Goal: Task Accomplishment & Management: Complete application form

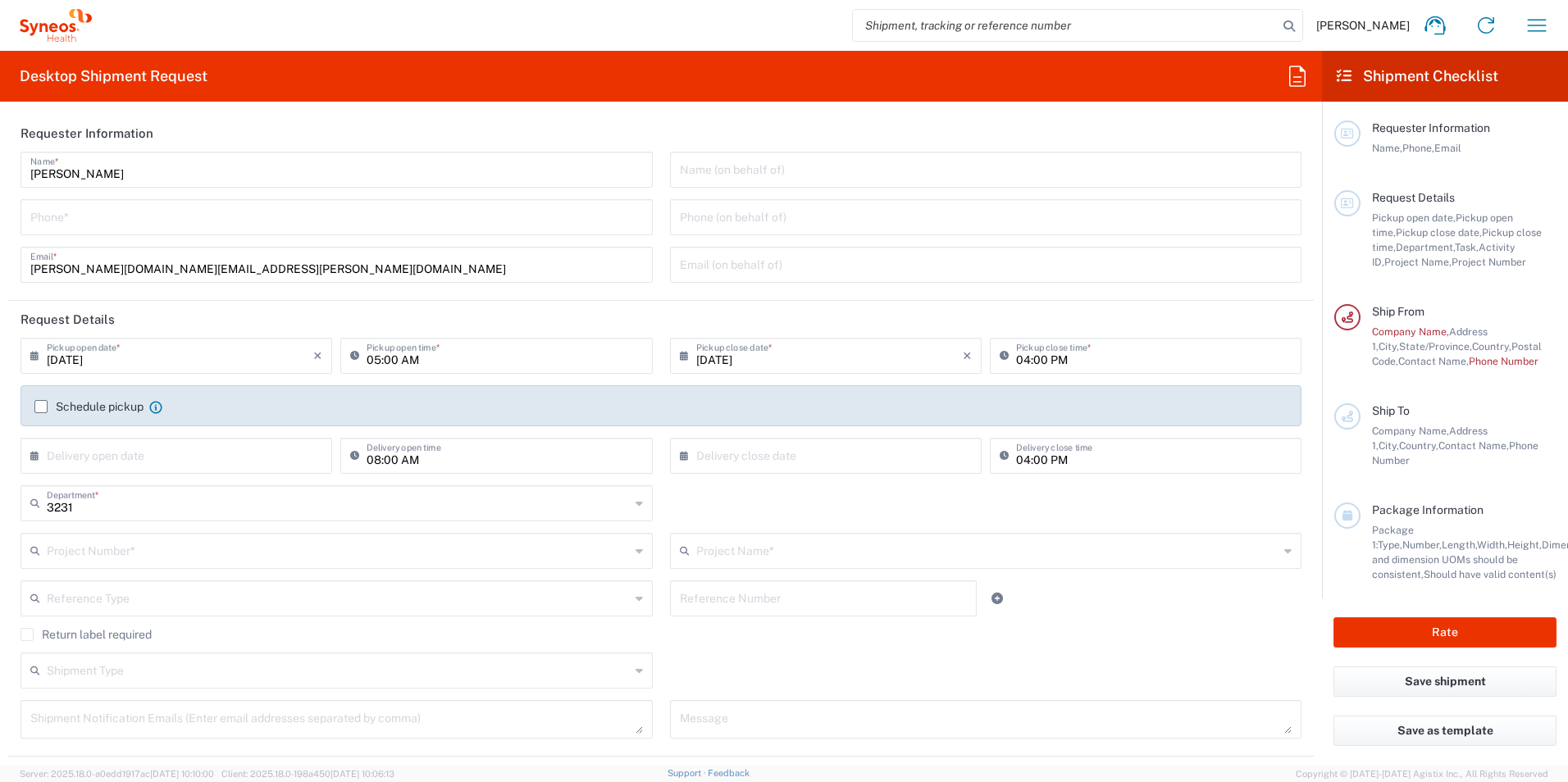
click at [188, 549] on input "text" at bounding box center [339, 550] width 583 height 28
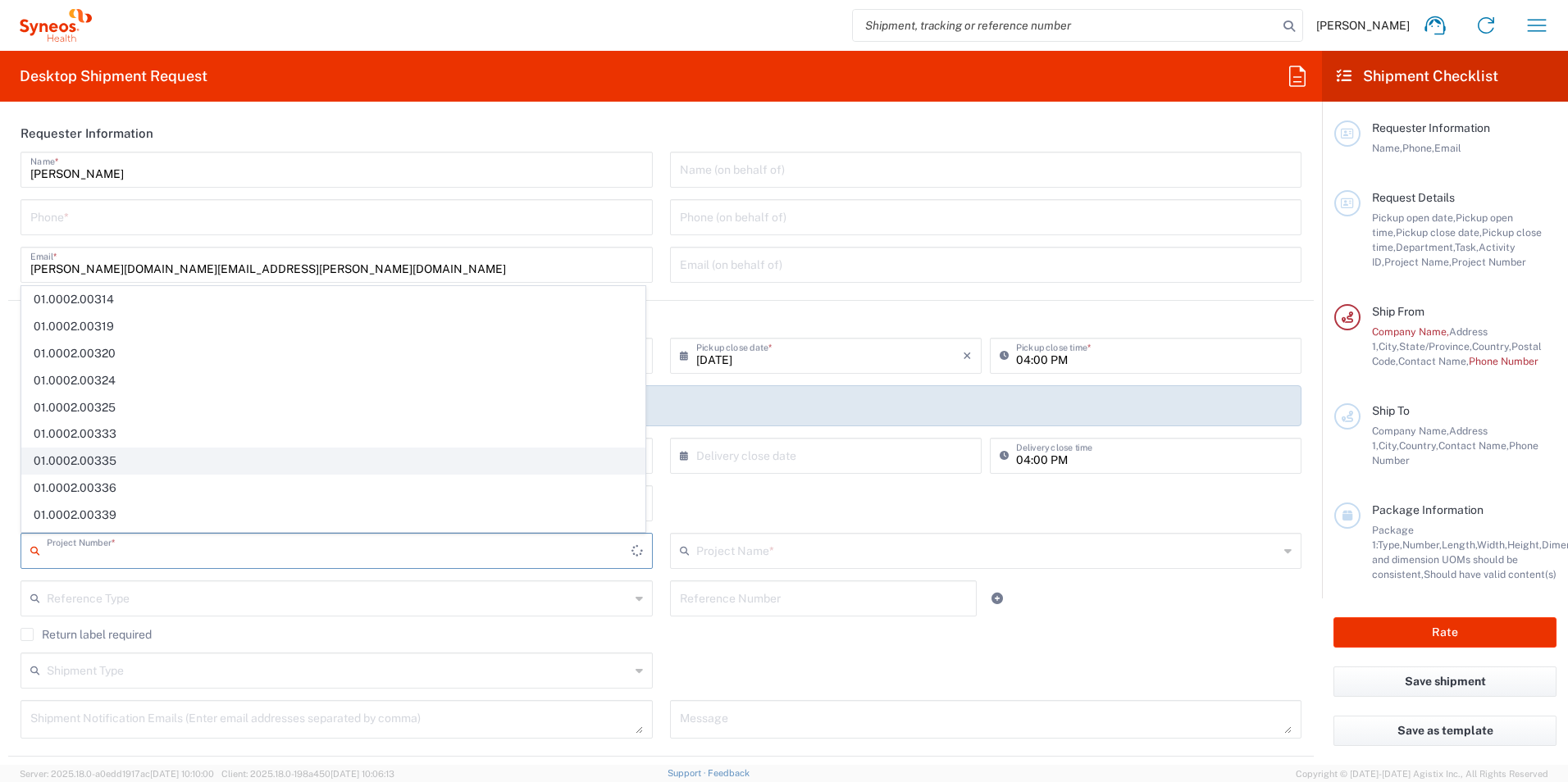
scroll to position [934, 0]
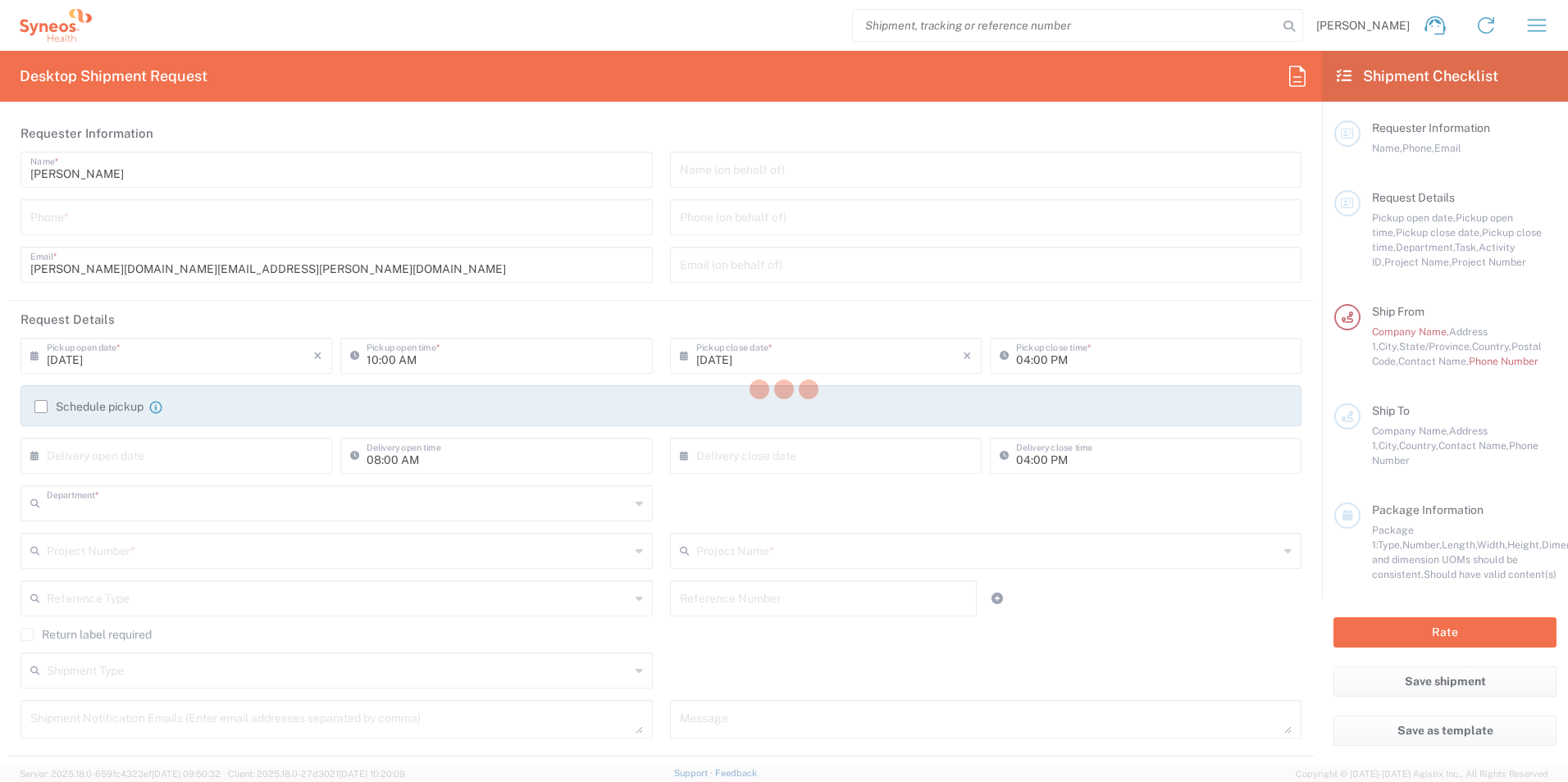
type input "3231"
type input "[US_STATE]"
type input "[GEOGRAPHIC_DATA]"
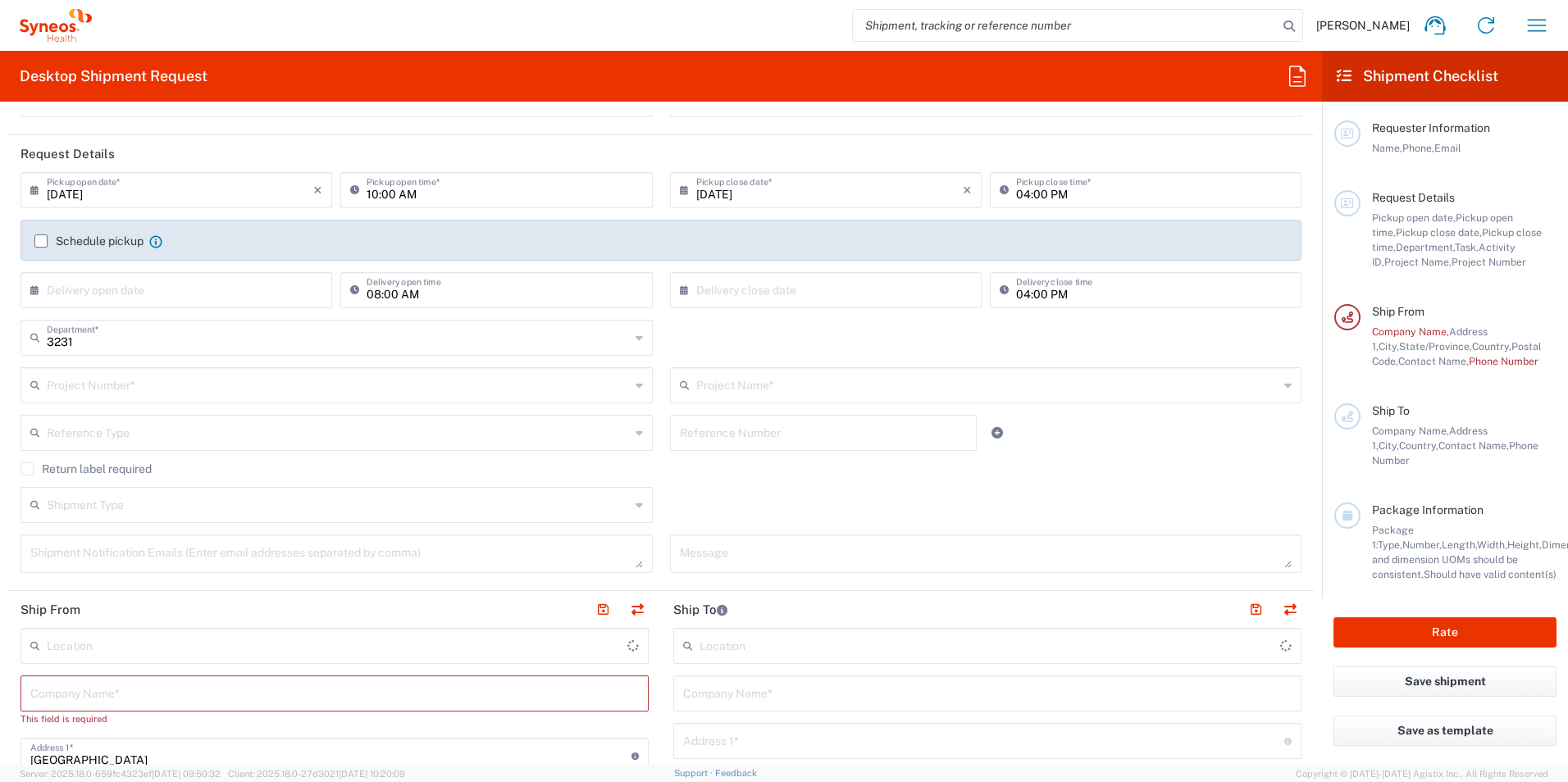
scroll to position [164, 0]
type input "Syneos Health, LLC-[GEOGRAPHIC_DATA] [GEOGRAPHIC_DATA] [GEOGRAPHIC_DATA]"
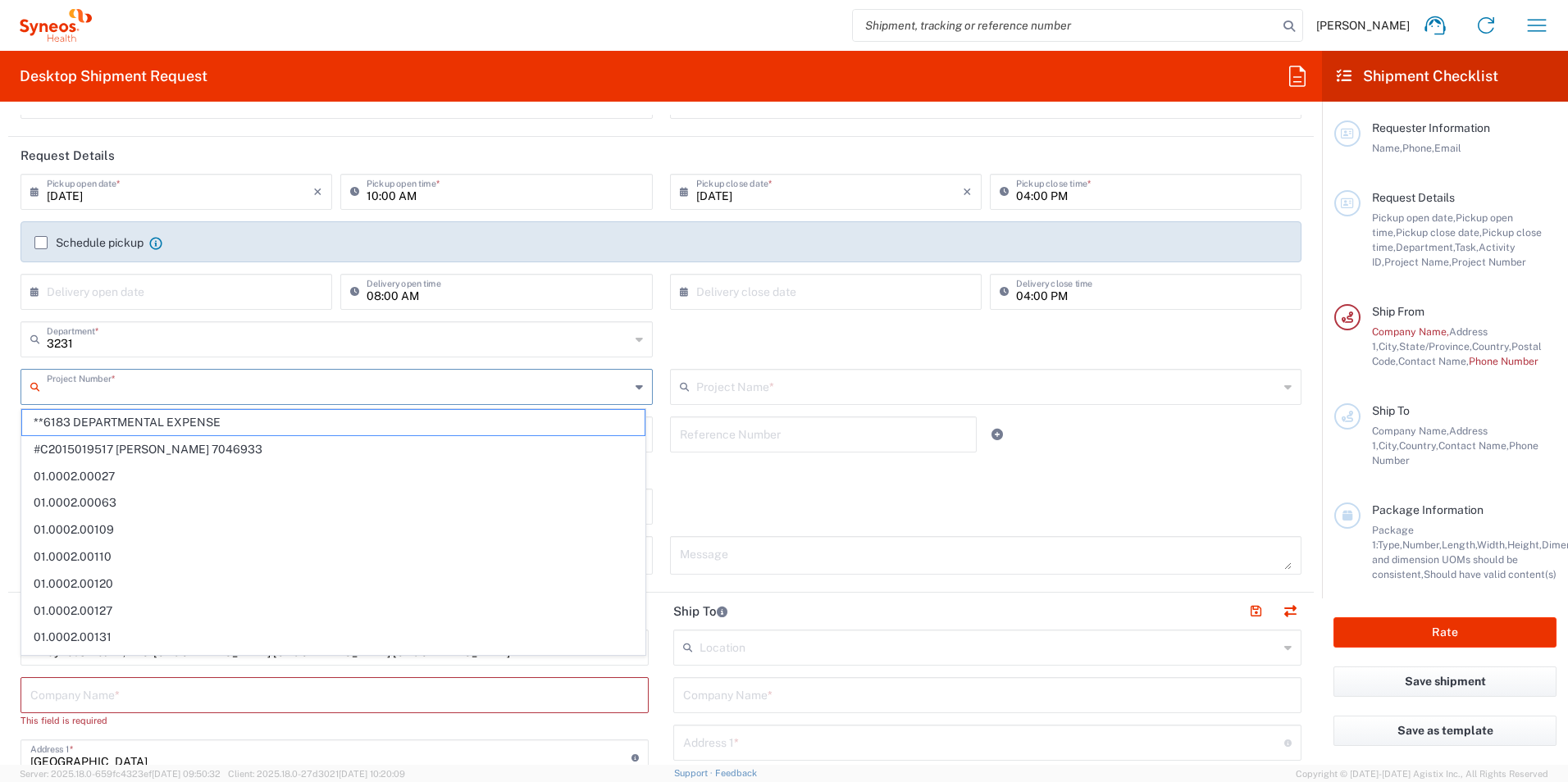
click at [234, 383] on input "text" at bounding box center [339, 385] width 583 height 28
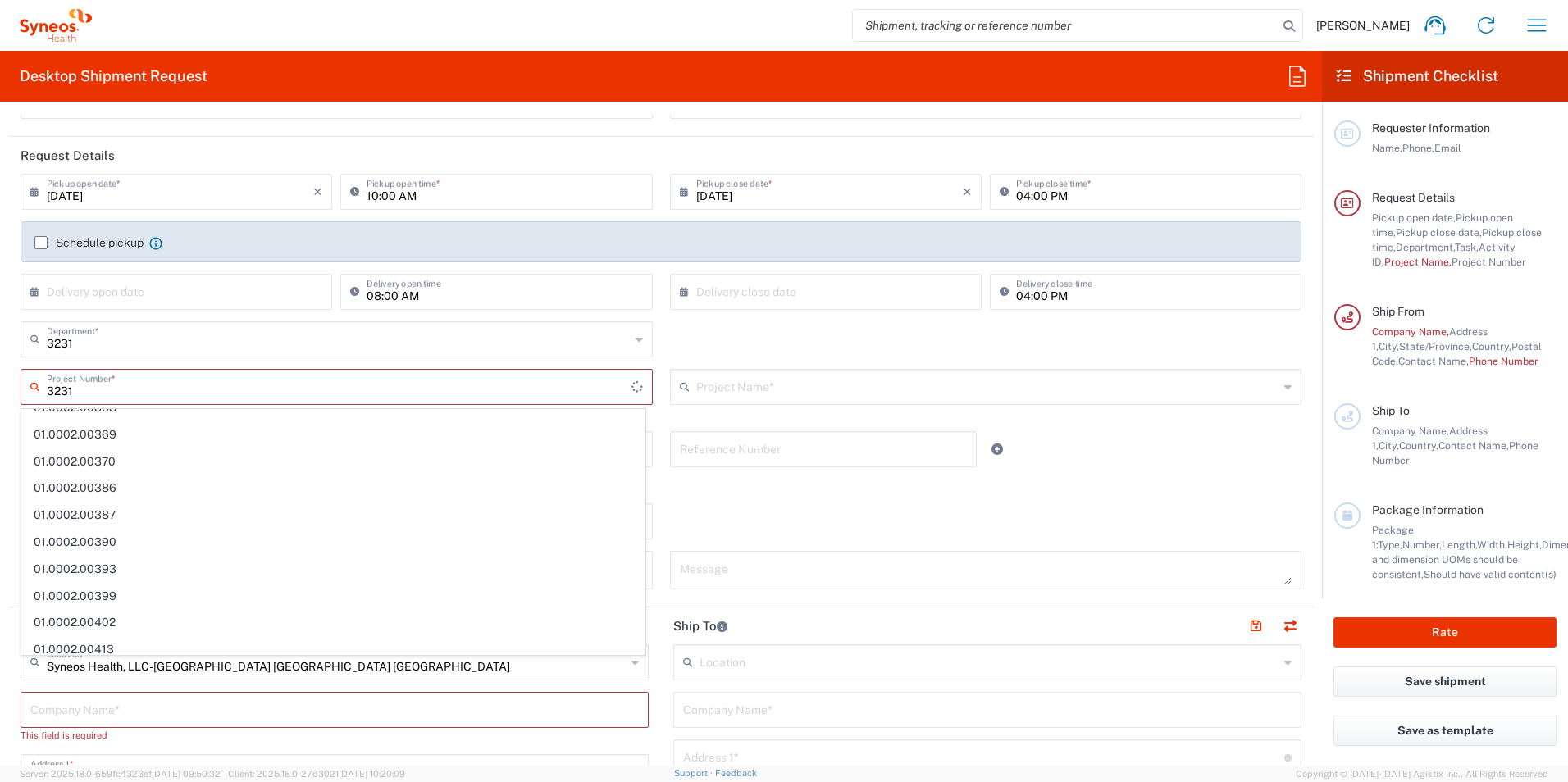
scroll to position [0, 0]
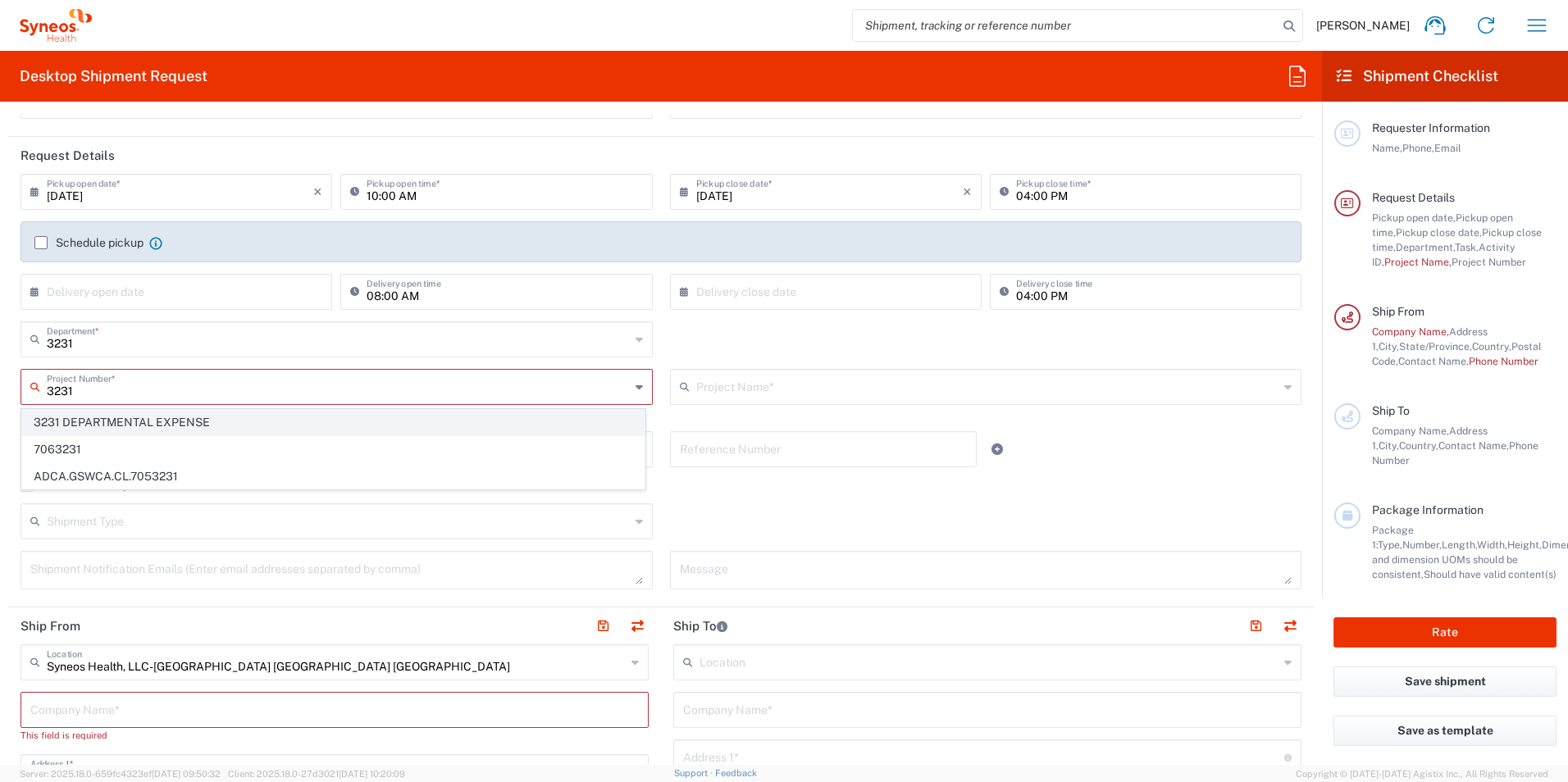
click at [181, 414] on span "3231 DEPARTMENTAL EXPENSE" at bounding box center [333, 422] width 622 height 26
type input "3231 DEPARTMENTAL EXPENSE"
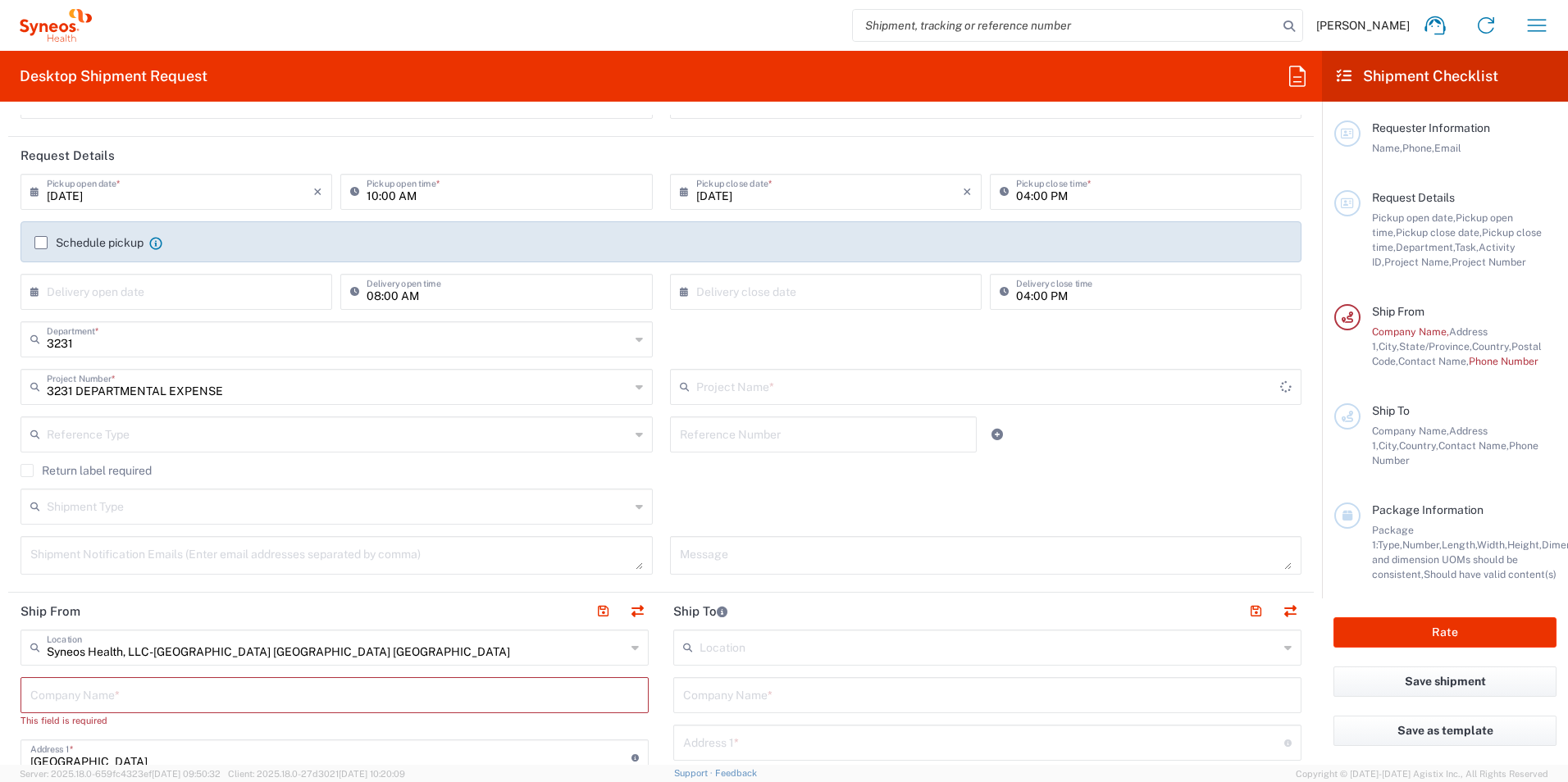
type input "3231 DEPARTMENTAL EXPENSE"
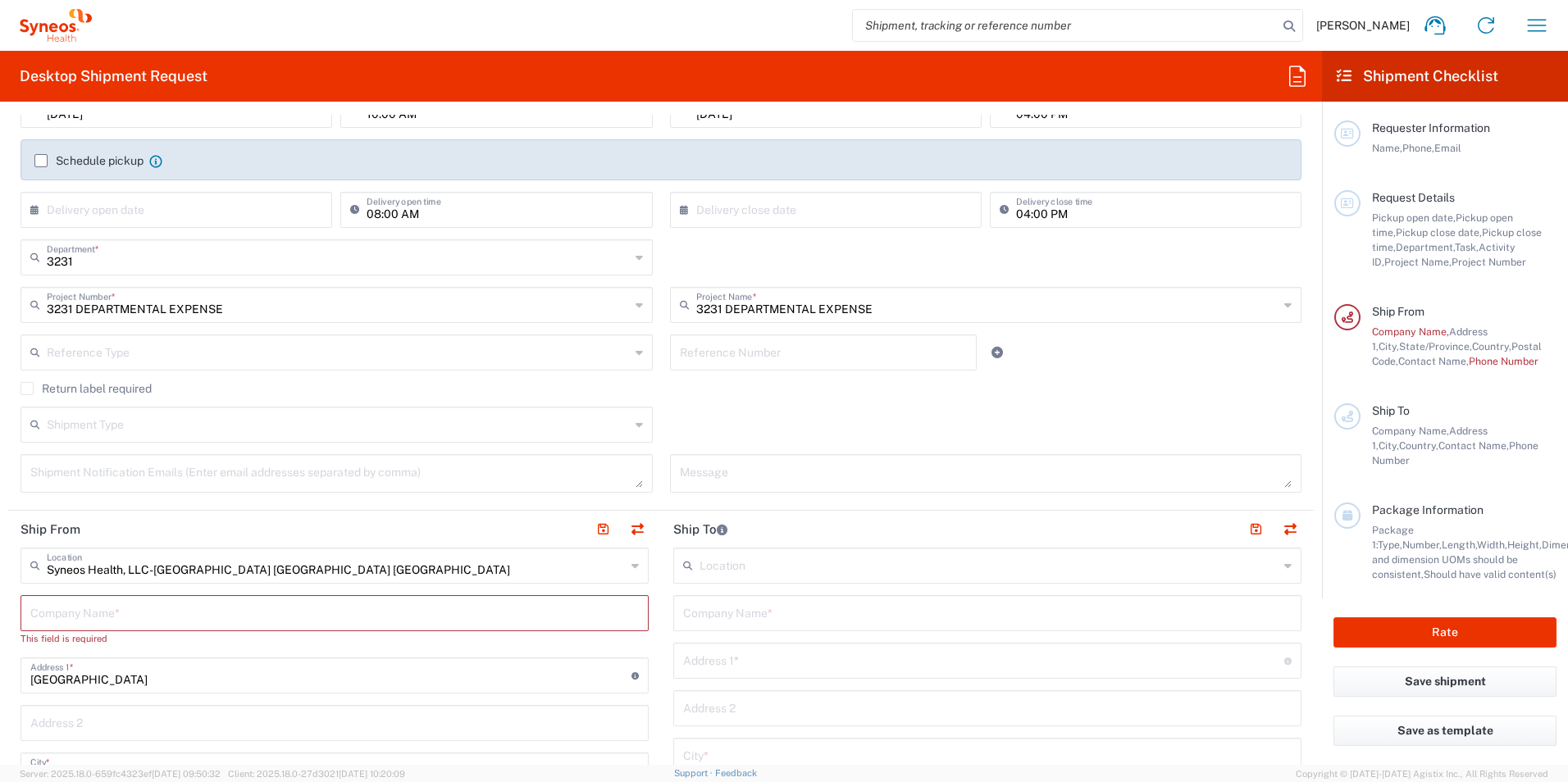
click at [141, 614] on input "text" at bounding box center [334, 611] width 608 height 28
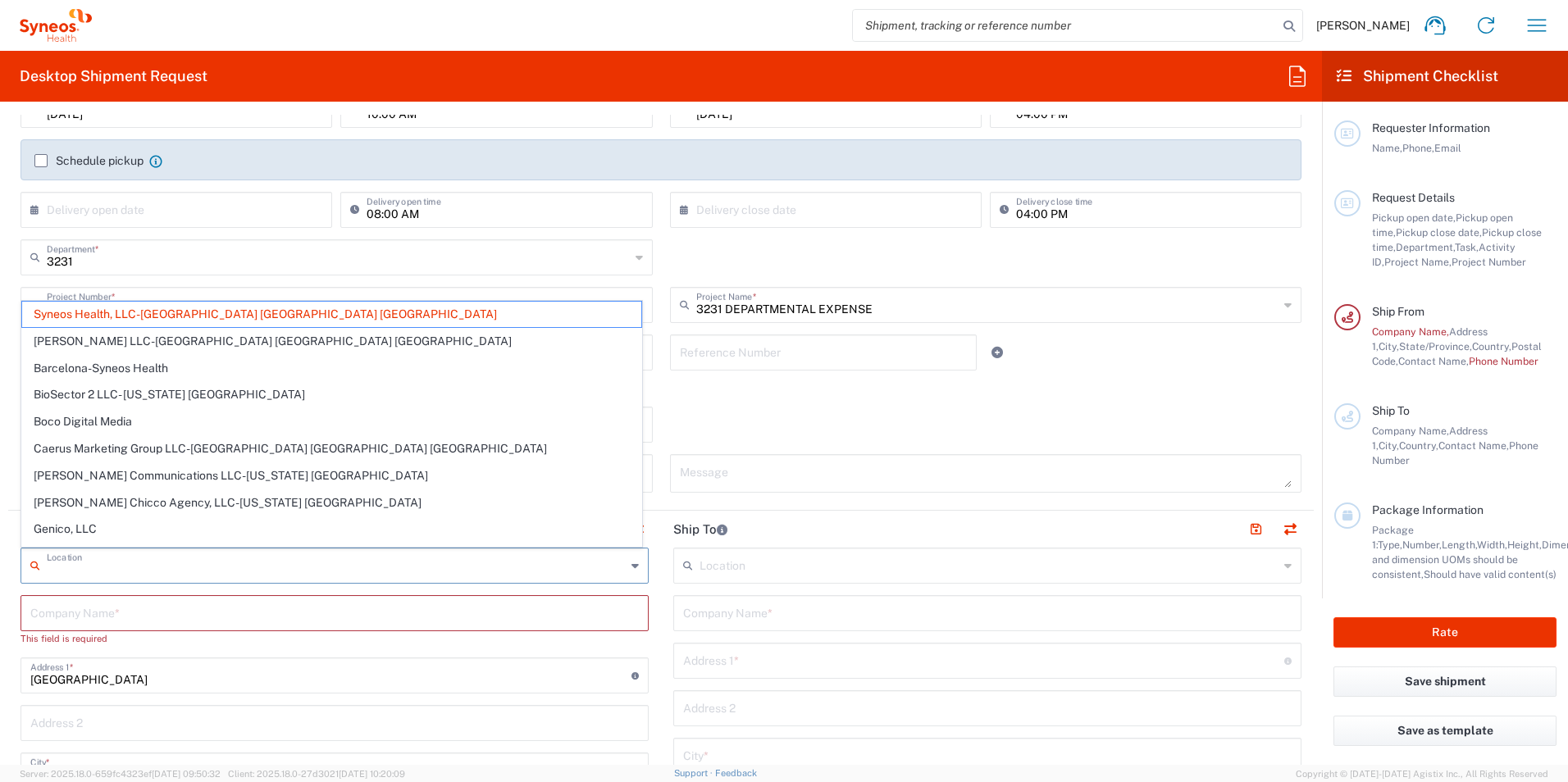
drag, startPoint x: 263, startPoint y: 569, endPoint x: 142, endPoint y: 555, distance: 121.8
click at [142, 555] on input "text" at bounding box center [336, 564] width 579 height 28
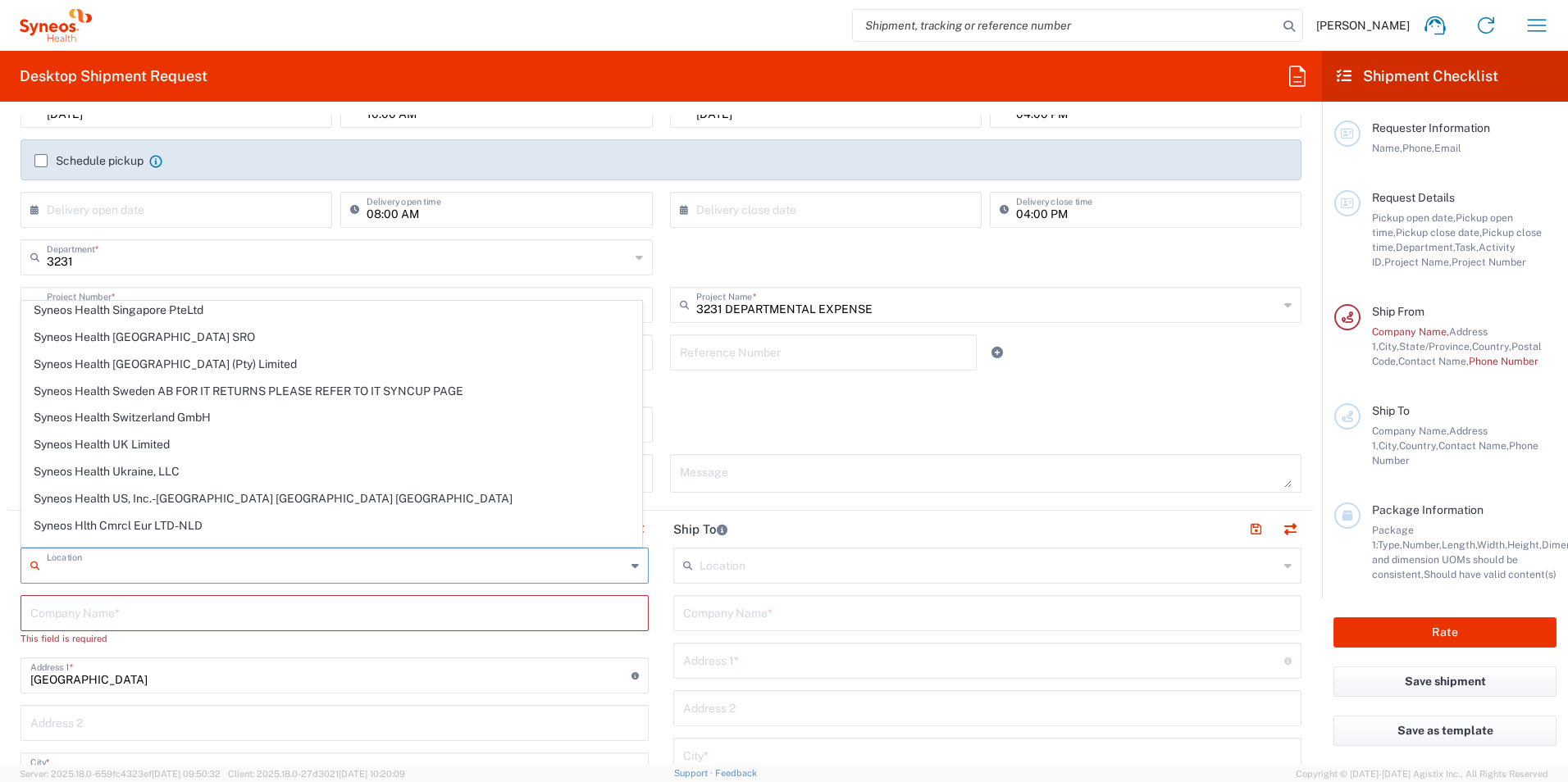
scroll to position [2672, 0]
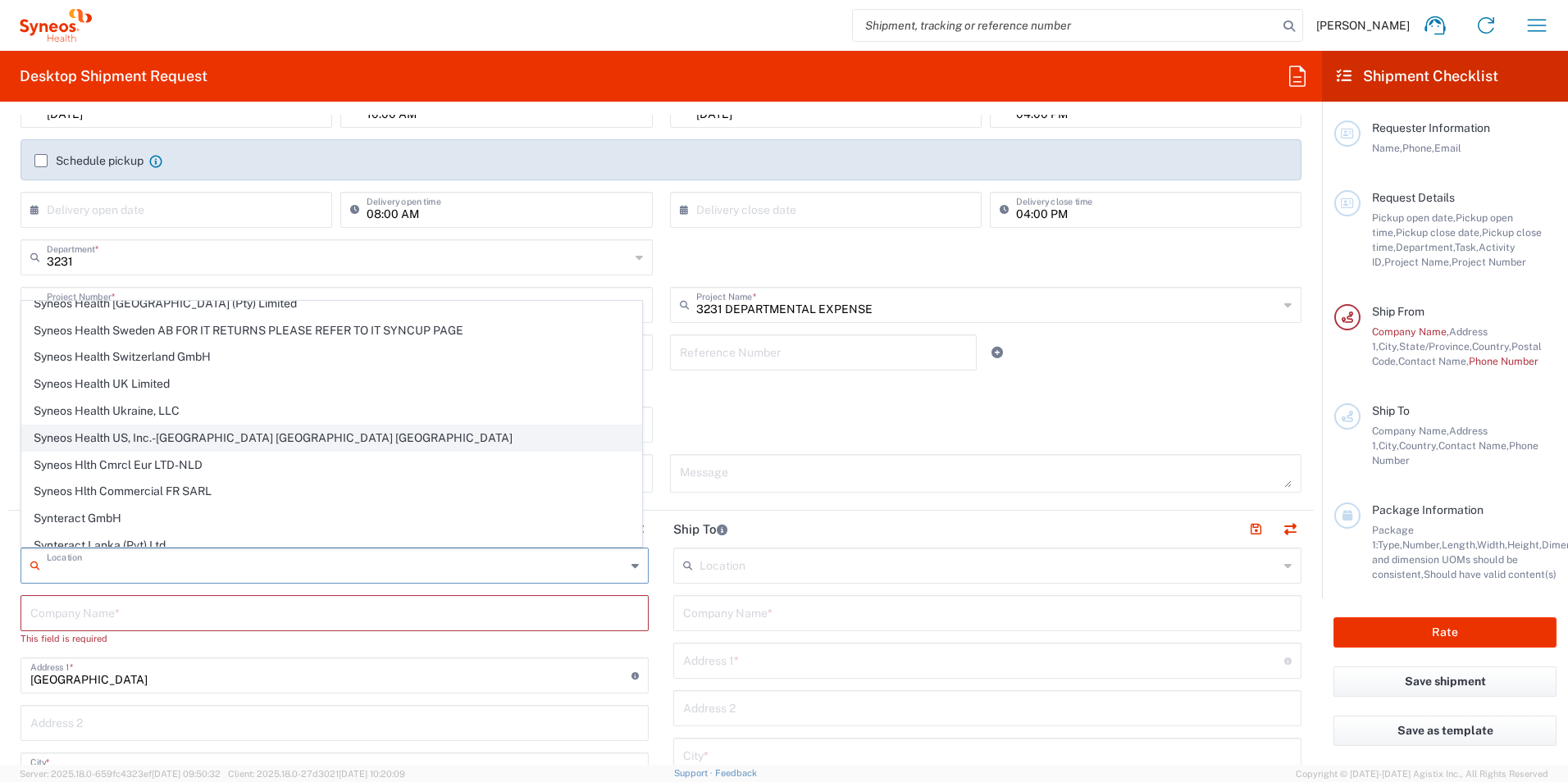
click at [216, 436] on span "Syneos Health US, Inc.-[GEOGRAPHIC_DATA] [GEOGRAPHIC_DATA] [GEOGRAPHIC_DATA]" at bounding box center [331, 437] width 619 height 26
type input "Syneos Health US, Inc.-[GEOGRAPHIC_DATA] [GEOGRAPHIC_DATA] [GEOGRAPHIC_DATA]"
type input "Syneos Health US, Inc."
type input "1030 Sync St"
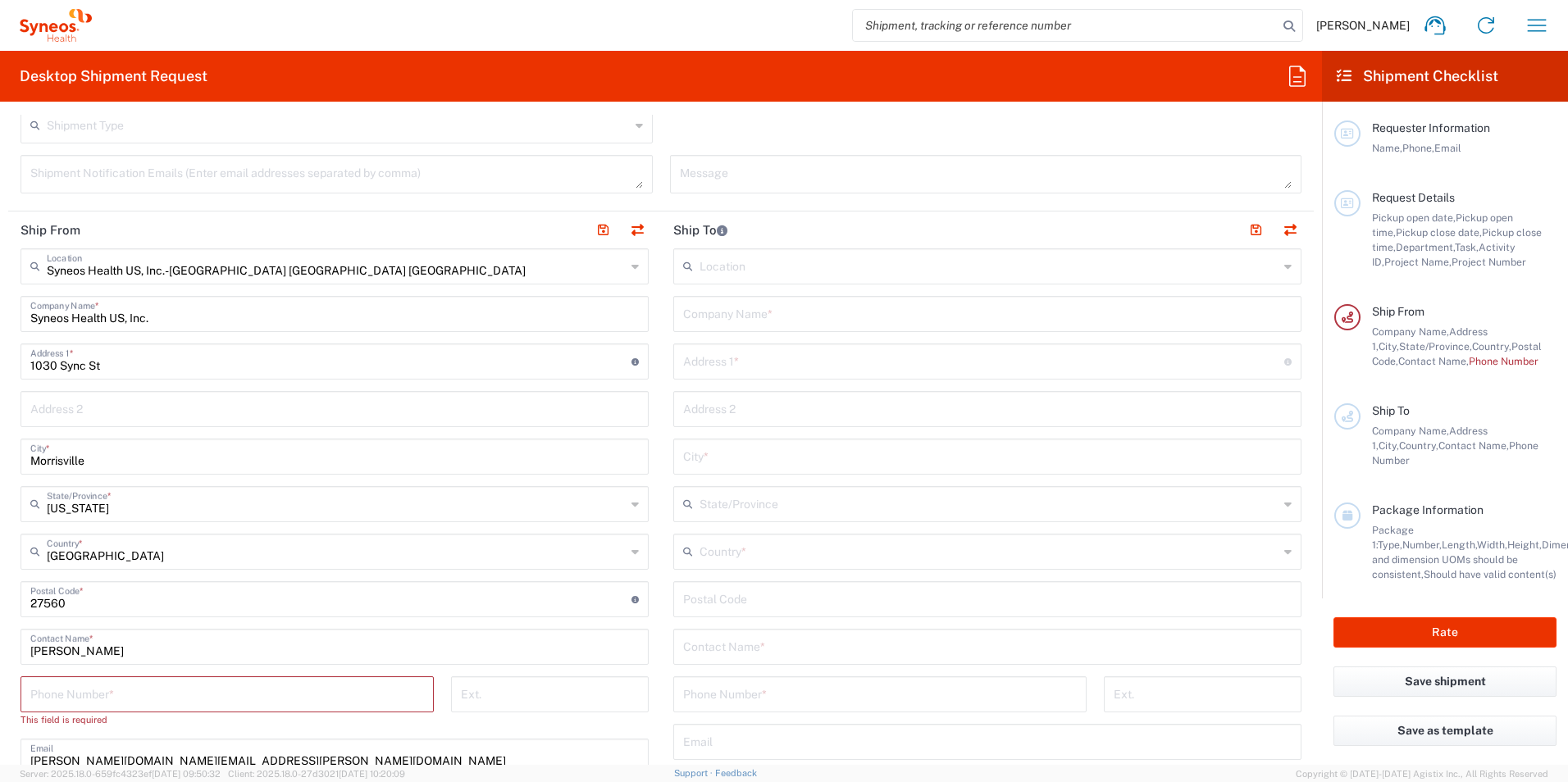
scroll to position [573, 0]
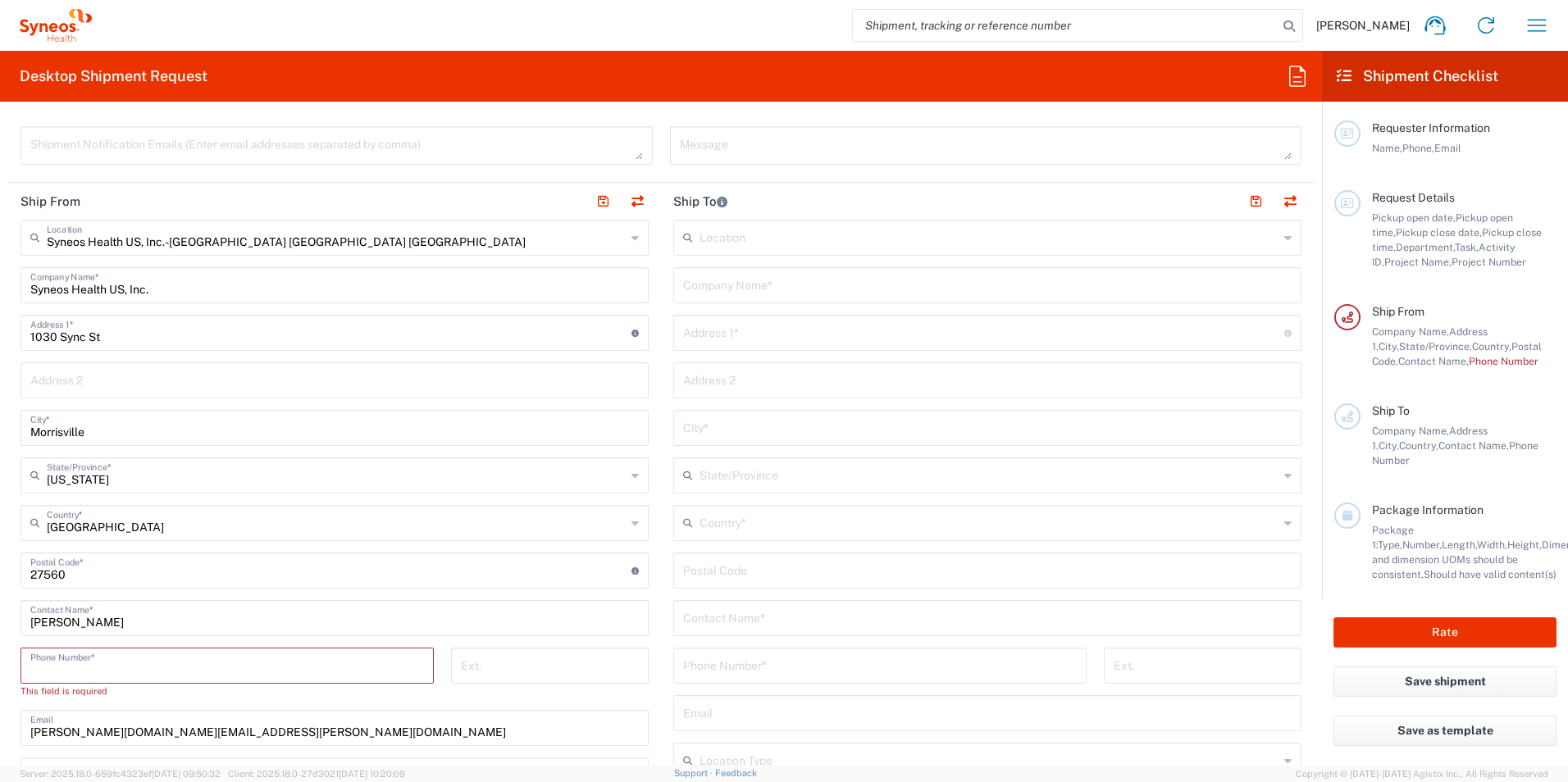
click at [311, 658] on input "tel" at bounding box center [226, 664] width 393 height 28
type input "3369189044"
type input "[PERSON_NAME][DOMAIN_NAME][EMAIL_ADDRESS][PERSON_NAME][DOMAIN_NAME]"
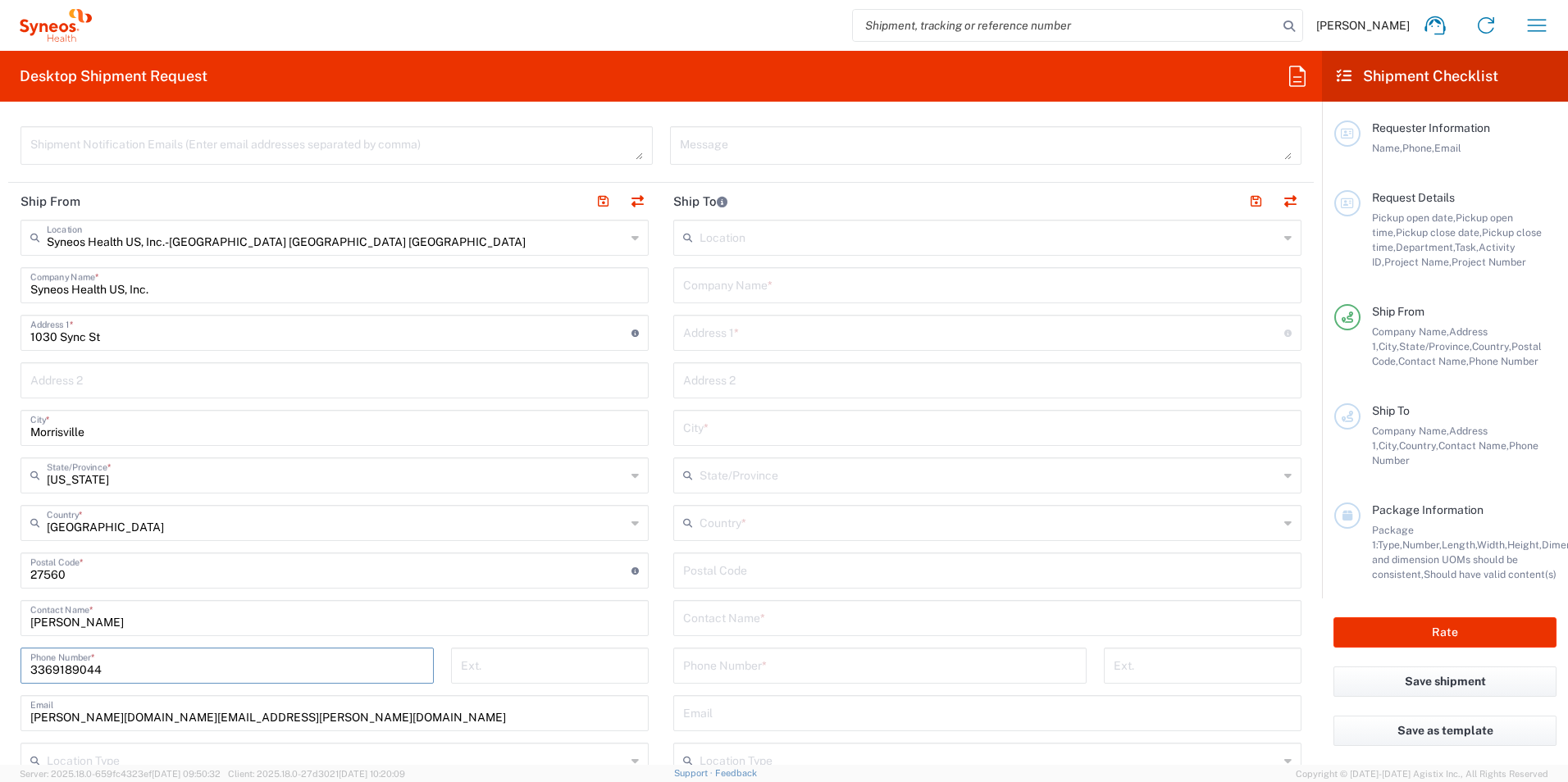
scroll to position [410, 0]
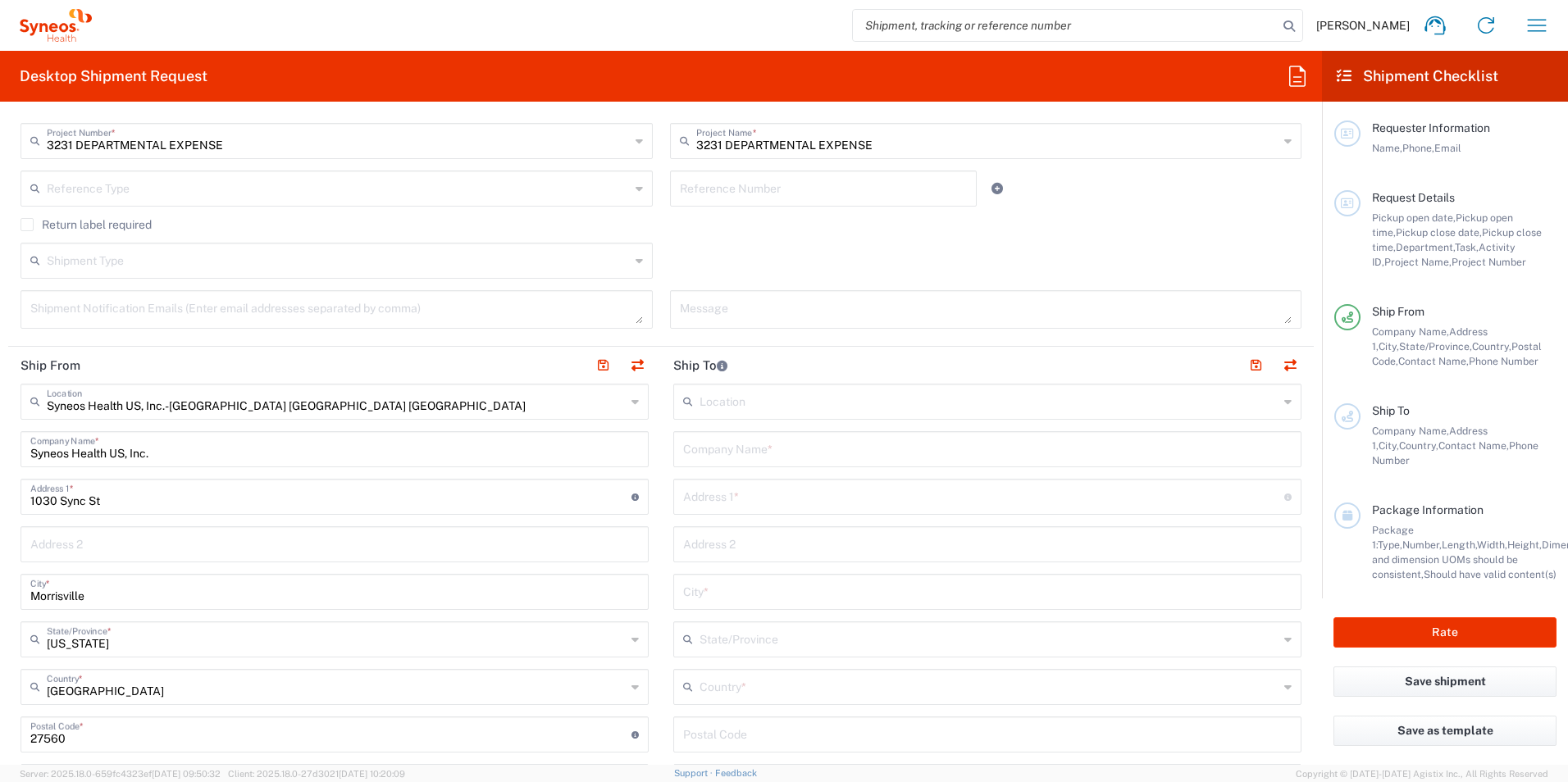
click at [783, 401] on input "text" at bounding box center [988, 400] width 579 height 28
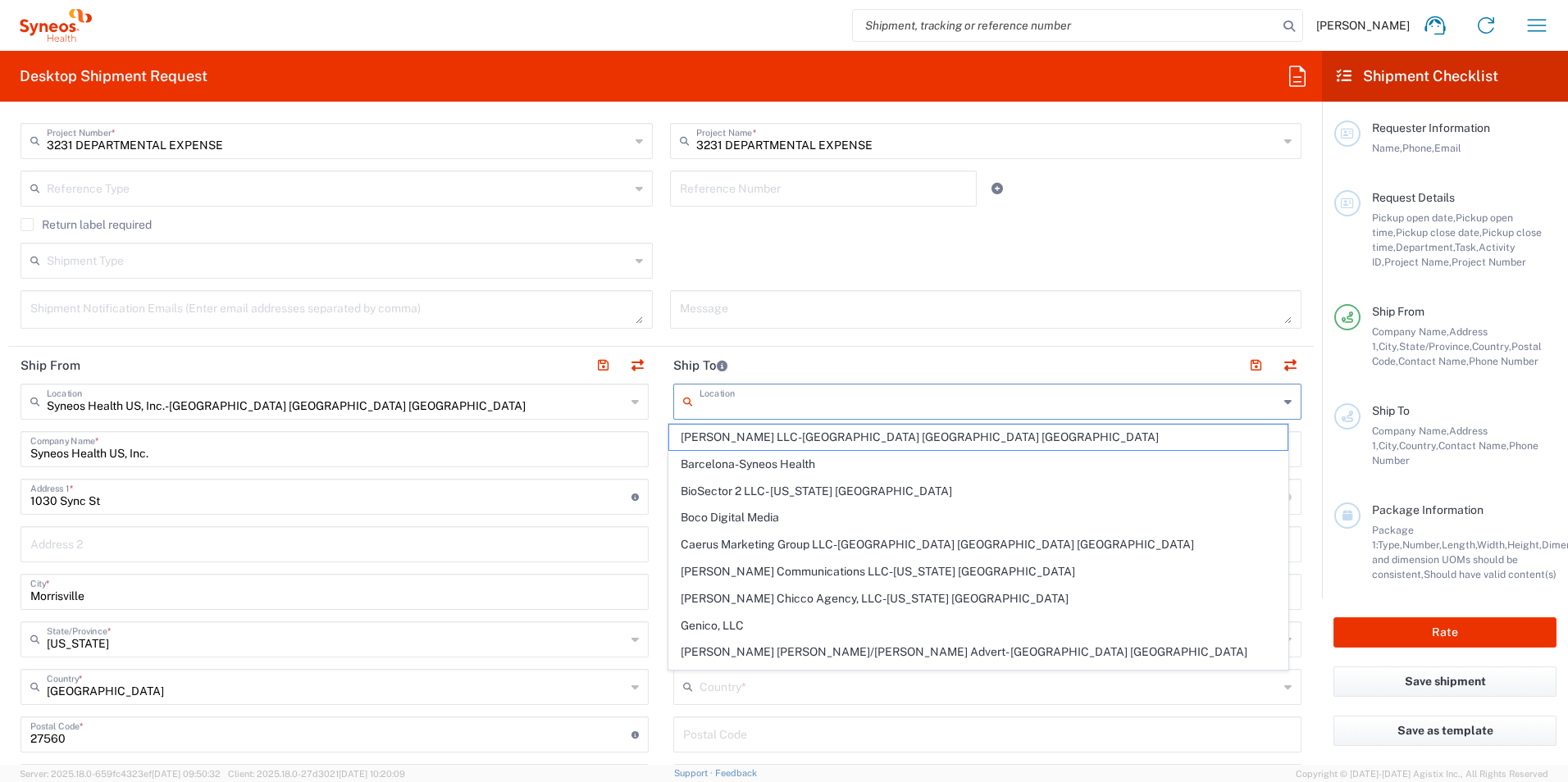
click at [825, 348] on header "Ship To" at bounding box center [987, 365] width 652 height 37
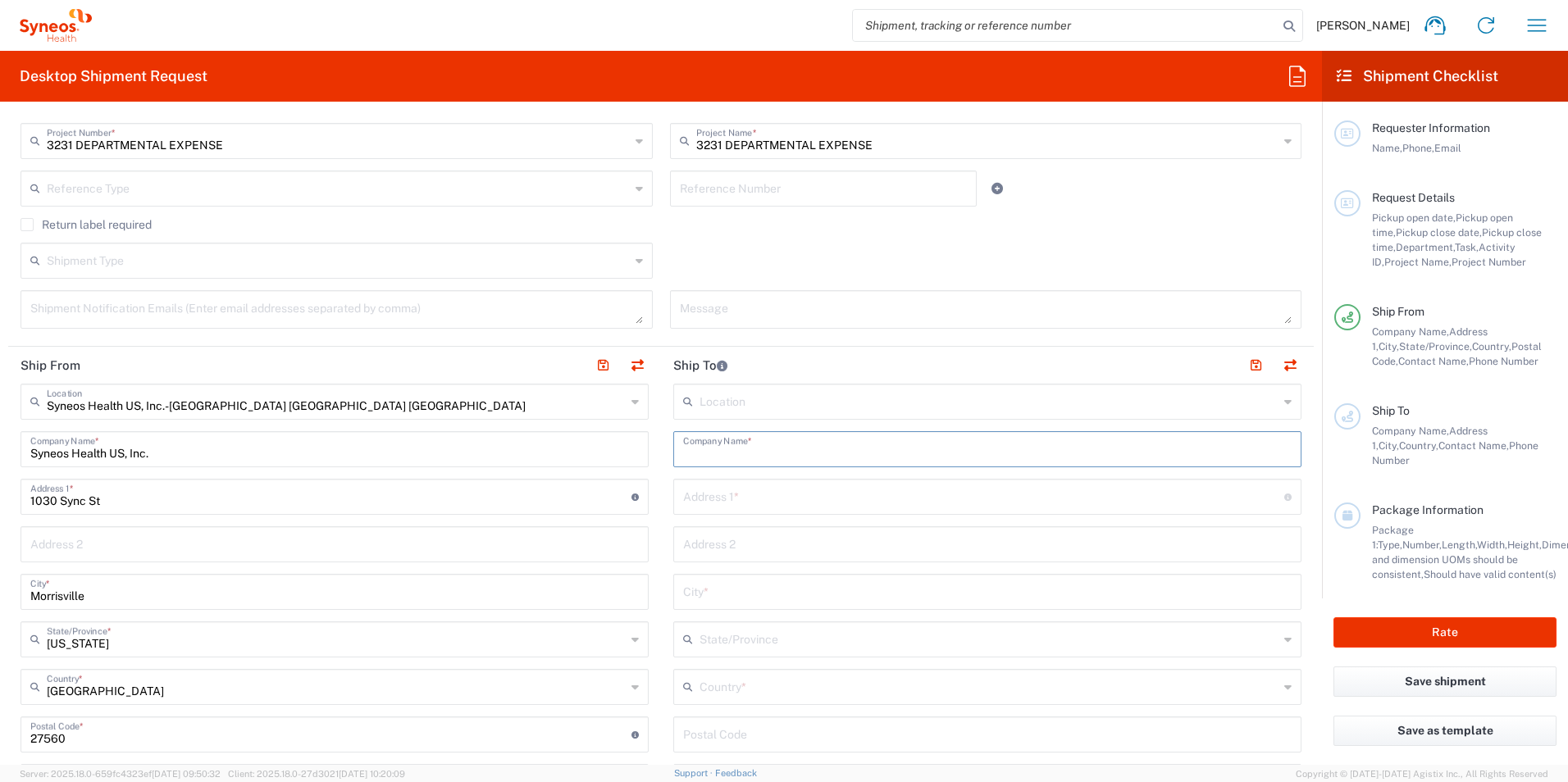
click at [755, 445] on input "text" at bounding box center [987, 448] width 608 height 28
click at [743, 549] on input "text" at bounding box center [987, 543] width 608 height 28
click at [795, 441] on input "text" at bounding box center [987, 448] width 608 height 28
type input "[PERSON_NAME]"
click at [834, 505] on input "text" at bounding box center [984, 495] width 601 height 28
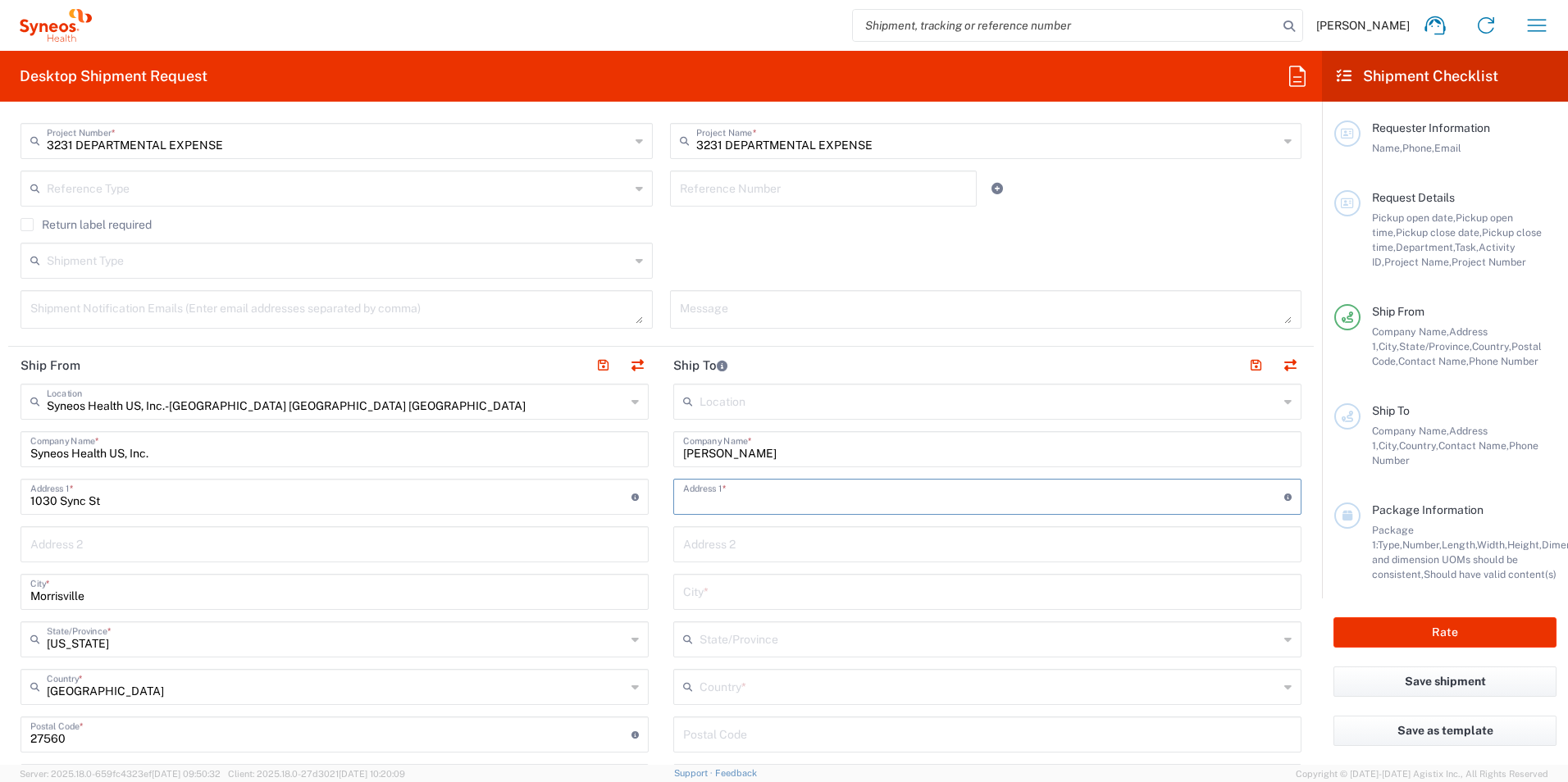
type input "5902 GIDDINGS ST"
type input "RALEIGH"
type input "NORTH CAROLINA"
type input "[GEOGRAPHIC_DATA]"
type input "27616"
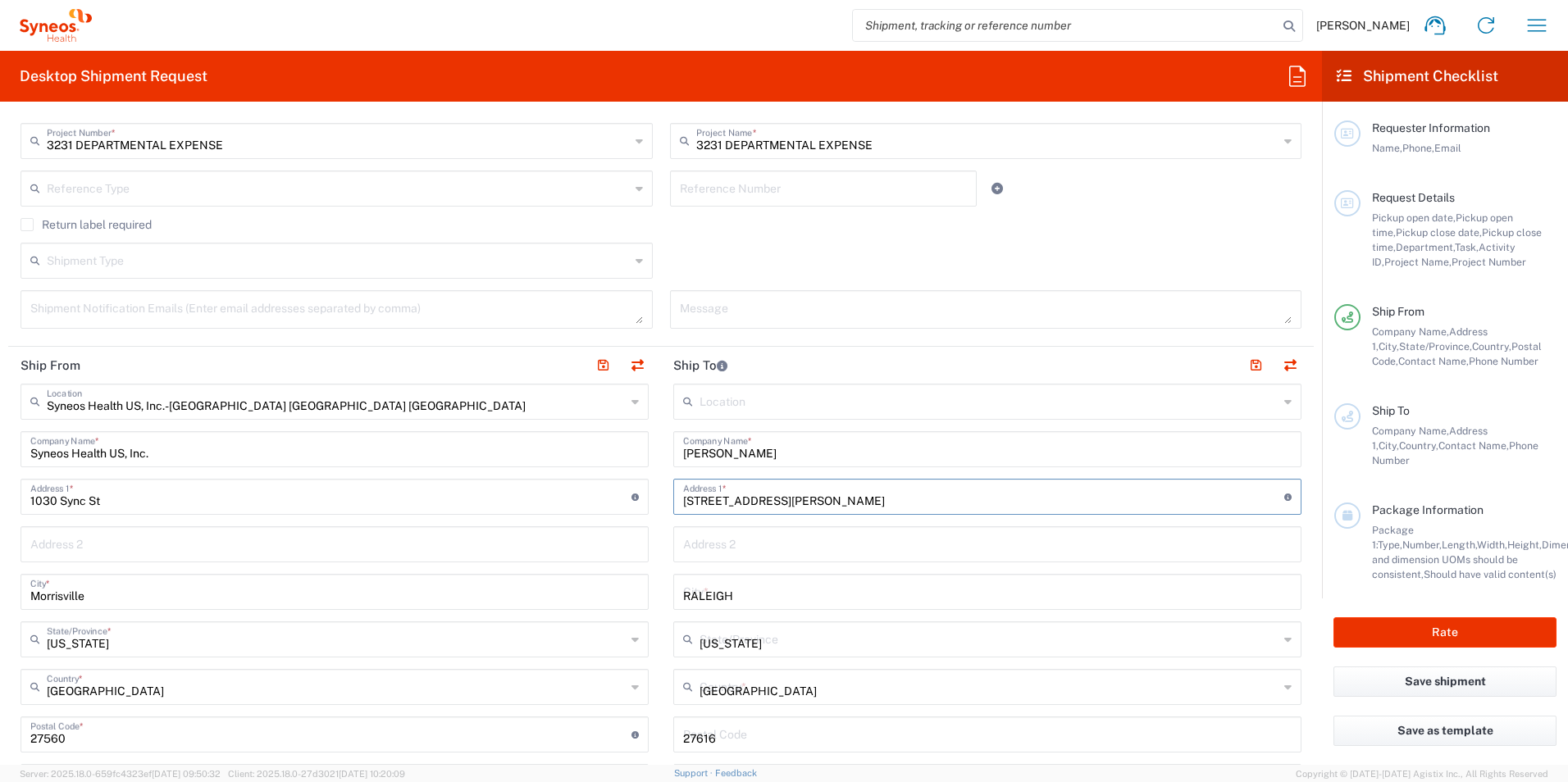
type input "3369189044"
click at [884, 532] on input "text" at bounding box center [987, 543] width 608 height 28
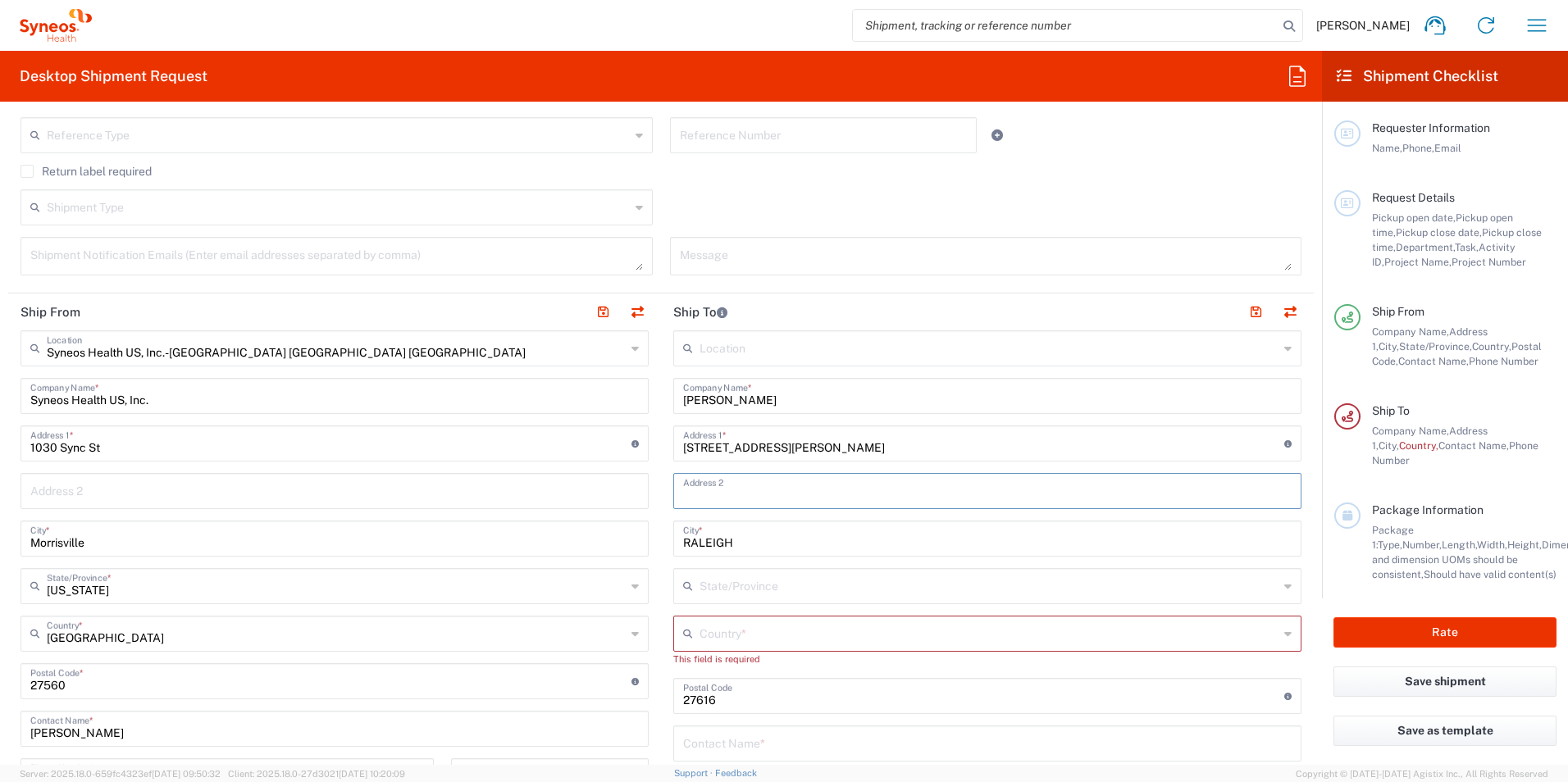
scroll to position [492, 0]
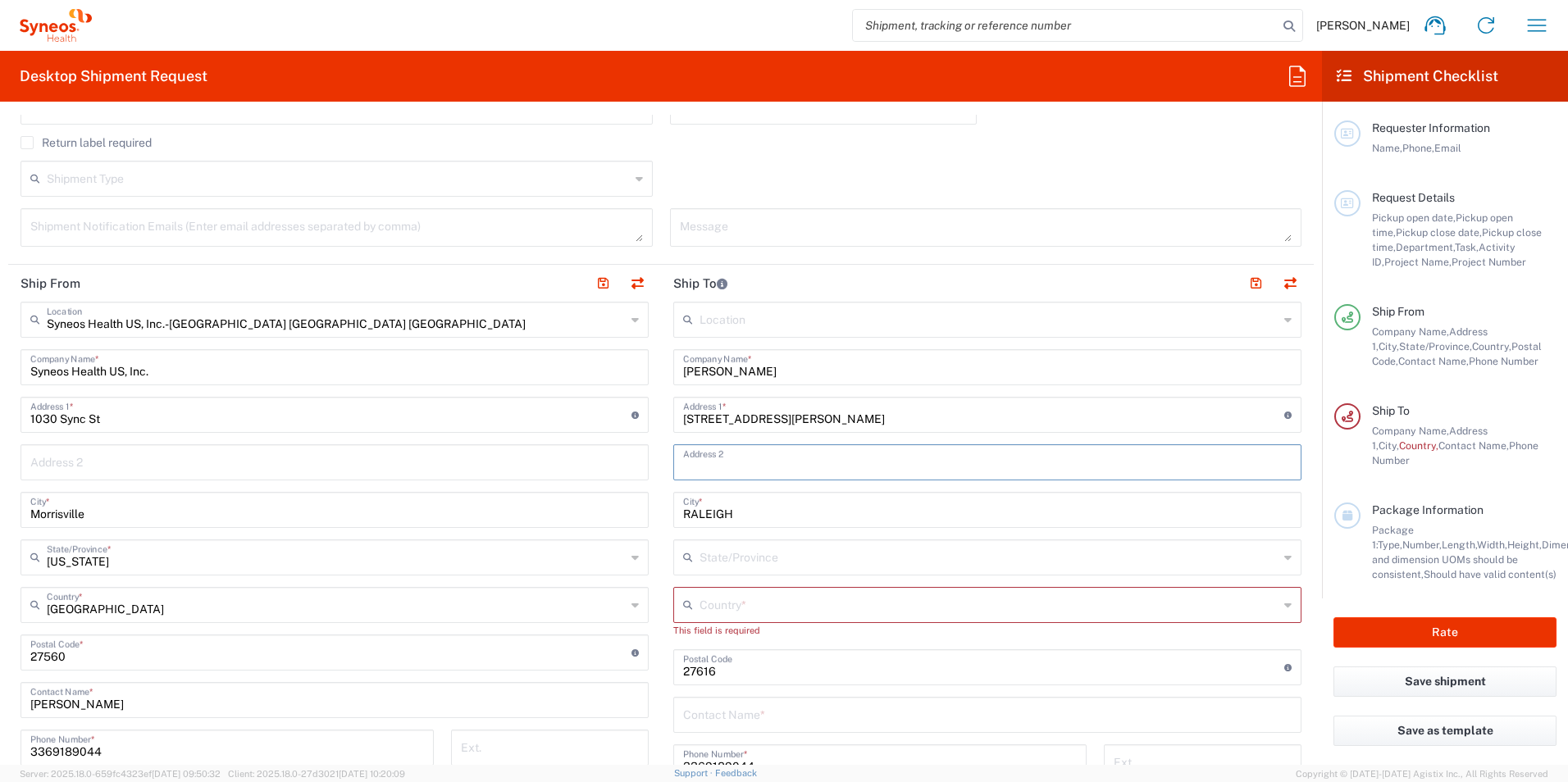
click at [805, 601] on input "text" at bounding box center [988, 604] width 579 height 28
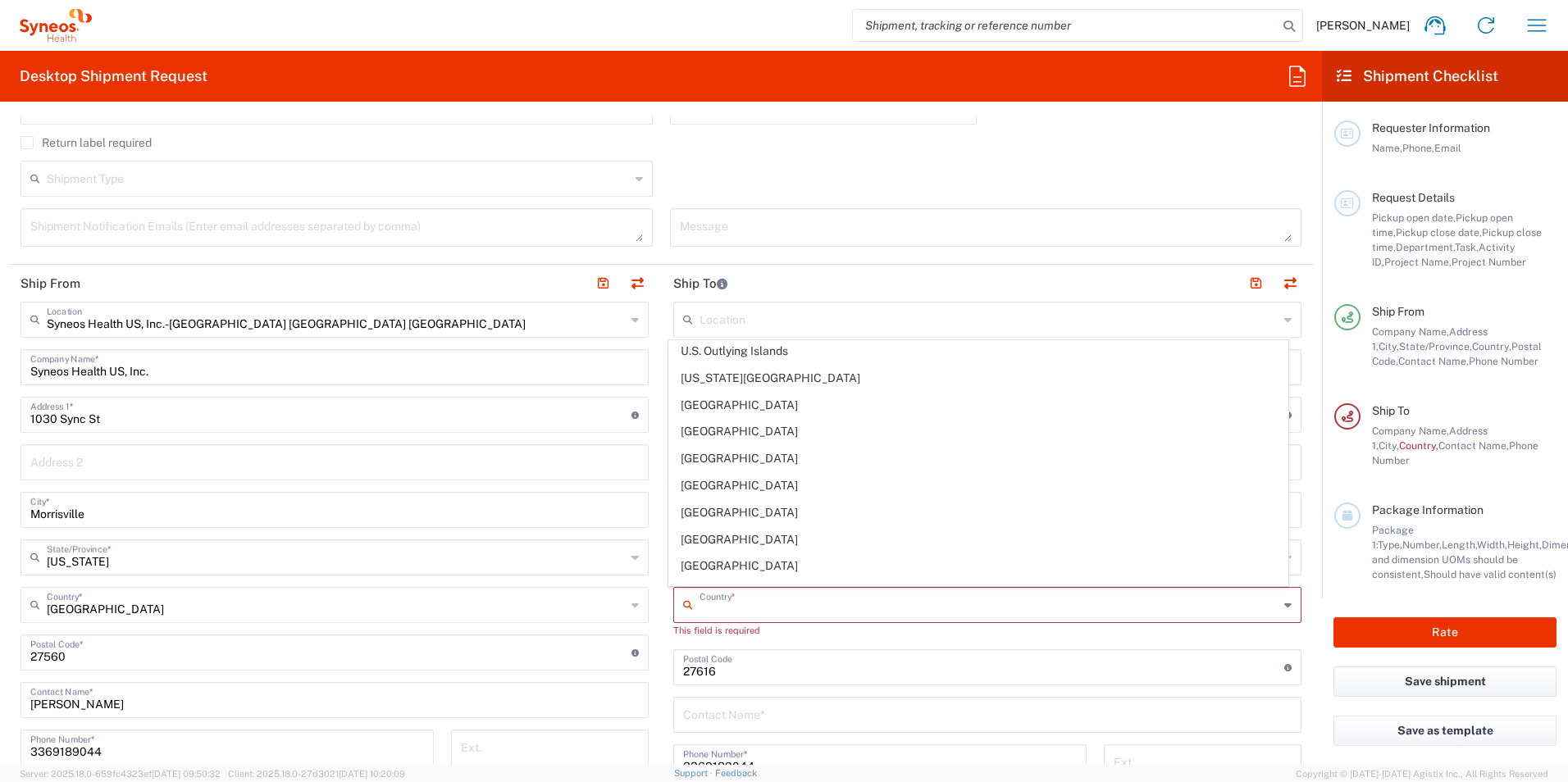
scroll to position [6229, 0]
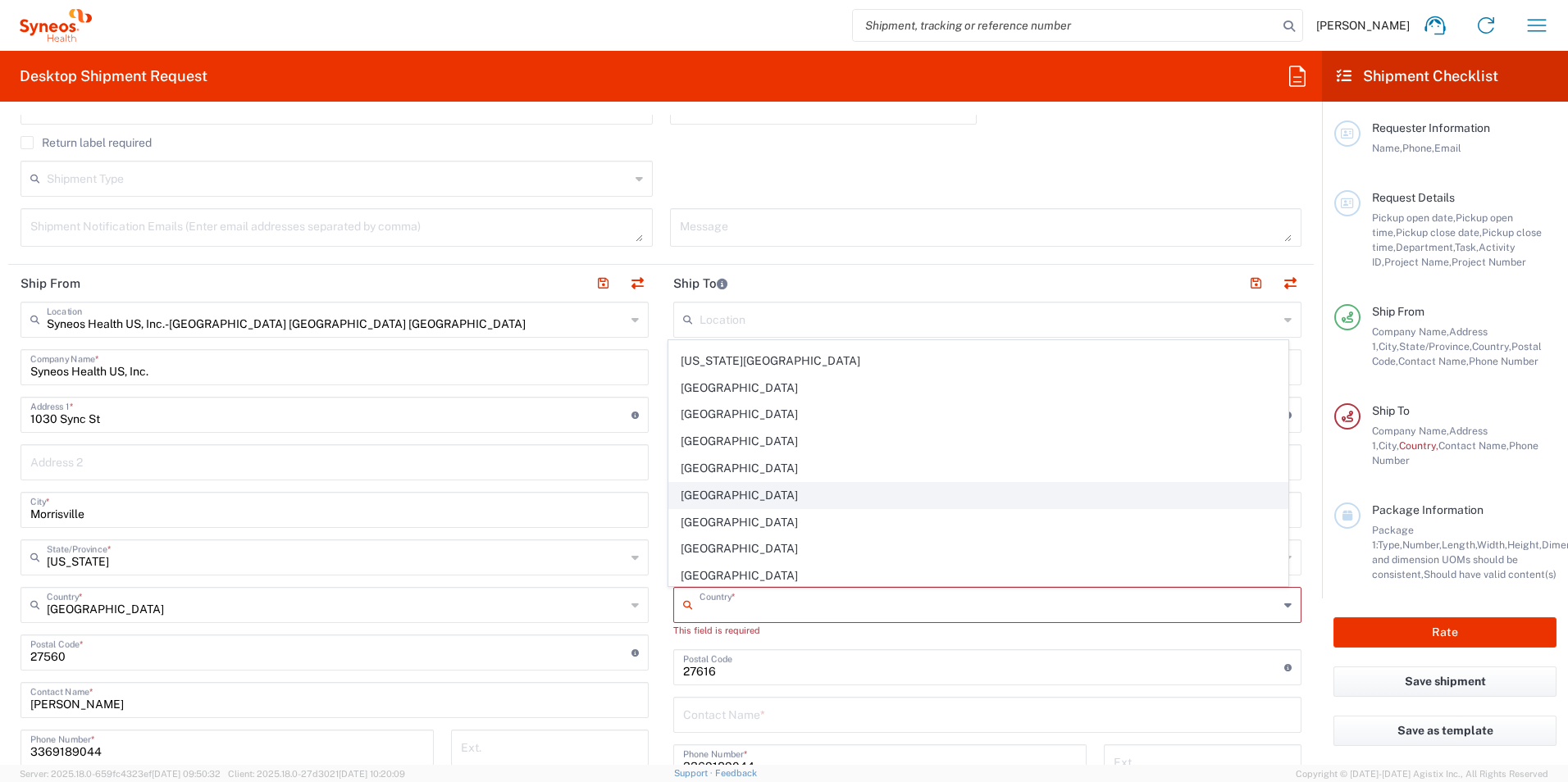
click at [740, 491] on span "[GEOGRAPHIC_DATA]" at bounding box center [978, 495] width 619 height 26
type input "[GEOGRAPHIC_DATA]"
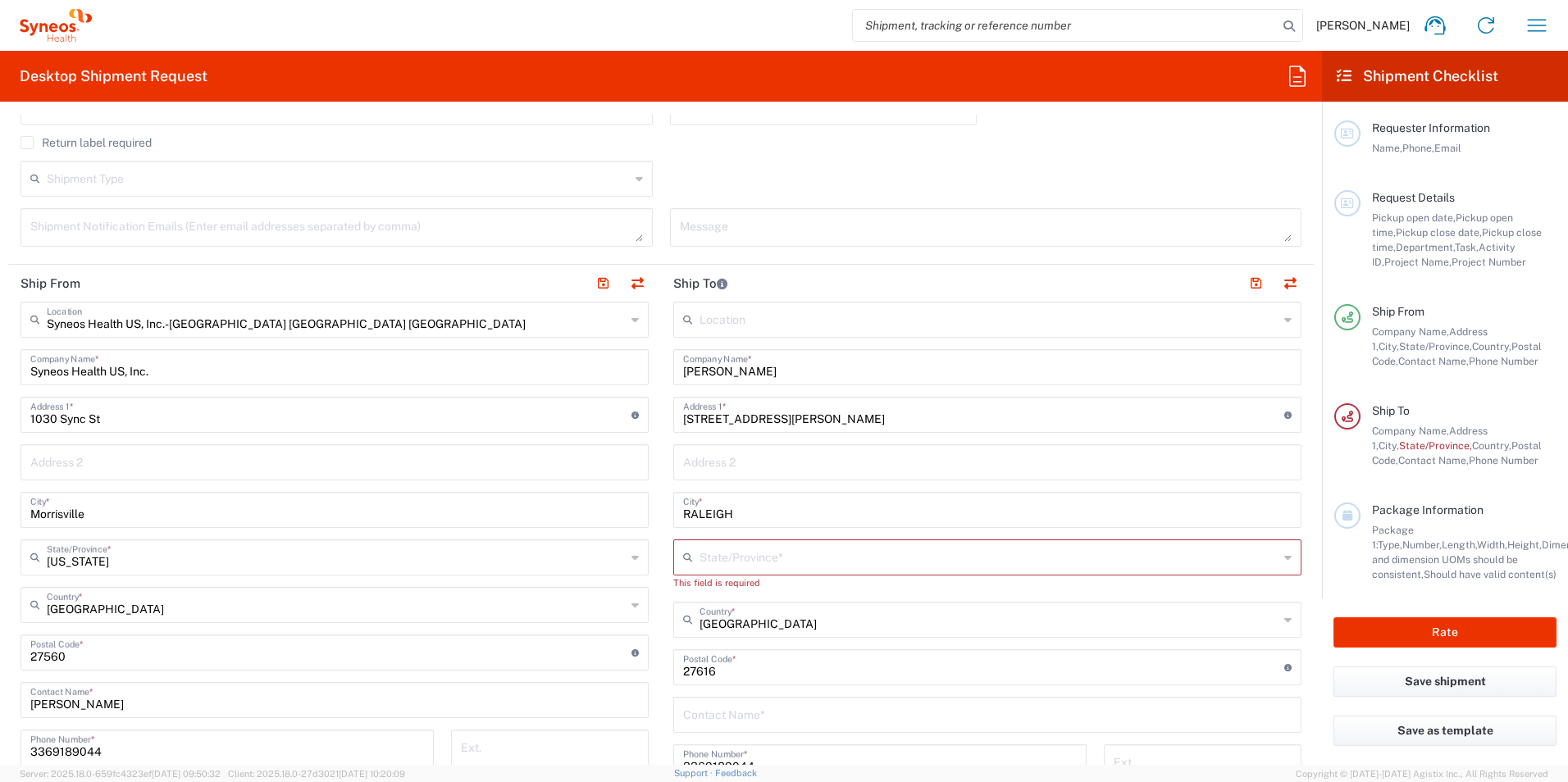
click at [838, 567] on input "text" at bounding box center [988, 556] width 579 height 28
type input "u"
click at [806, 567] on input "[GEOGRAPHIC_DATA]" at bounding box center [988, 556] width 579 height 28
type input "[GEOGRAPHIC_DATA]"
click at [946, 615] on input "[GEOGRAPHIC_DATA]" at bounding box center [988, 619] width 579 height 28
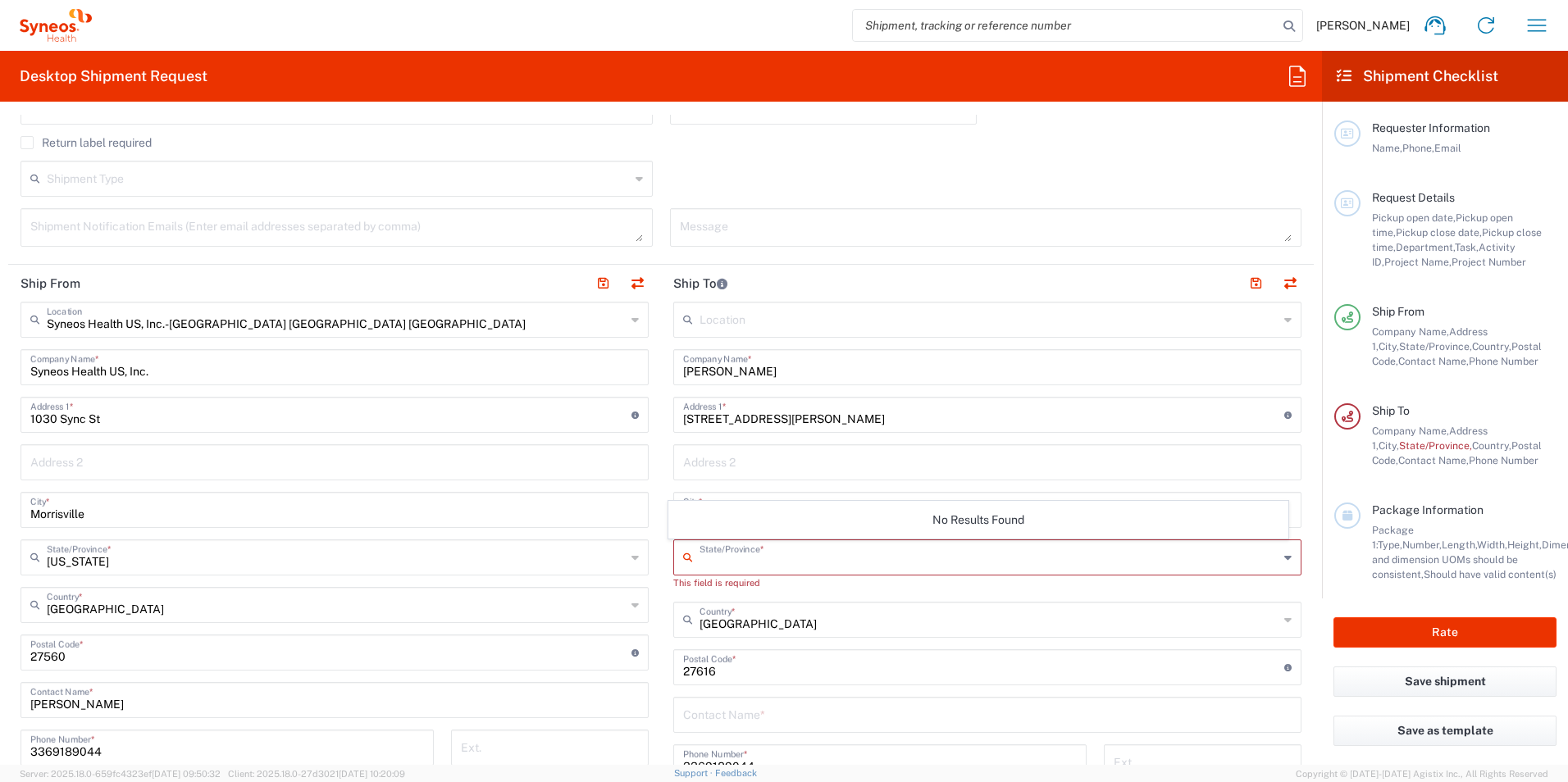
type input "[GEOGRAPHIC_DATA]"
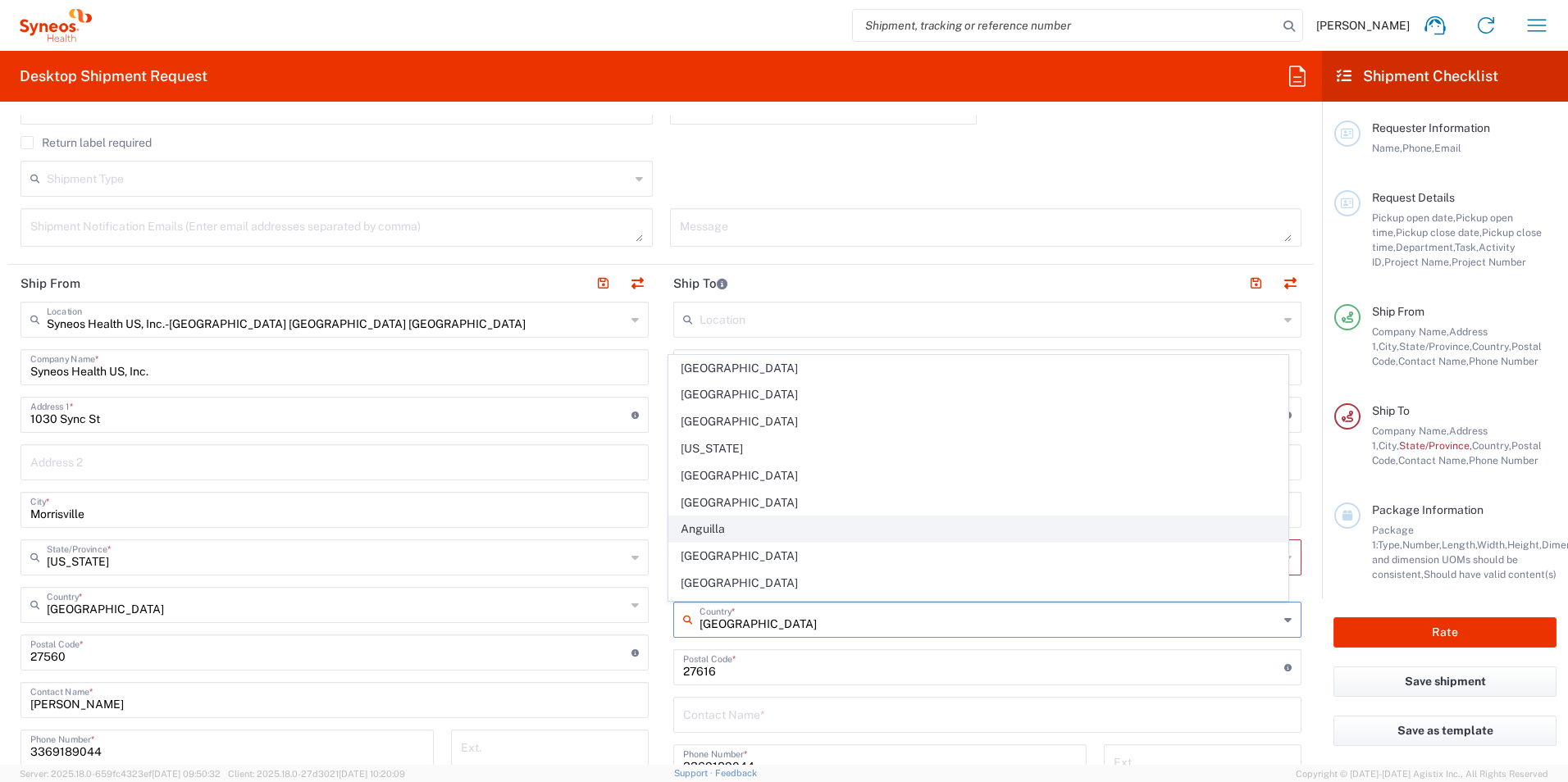
scroll to position [0, 0]
click at [761, 366] on span "[GEOGRAPHIC_DATA]" at bounding box center [978, 368] width 619 height 26
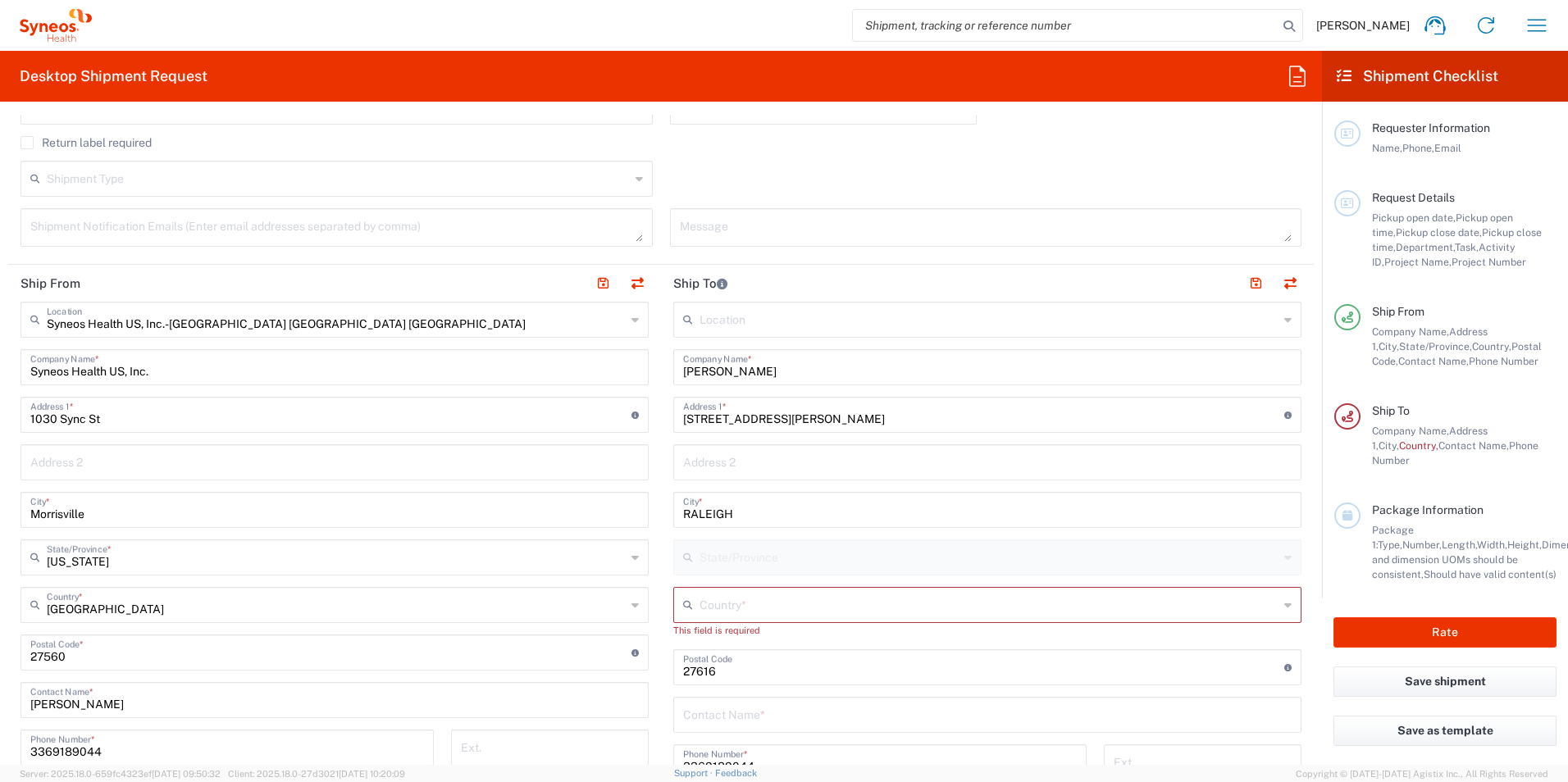
click at [752, 606] on input "text" at bounding box center [988, 604] width 579 height 28
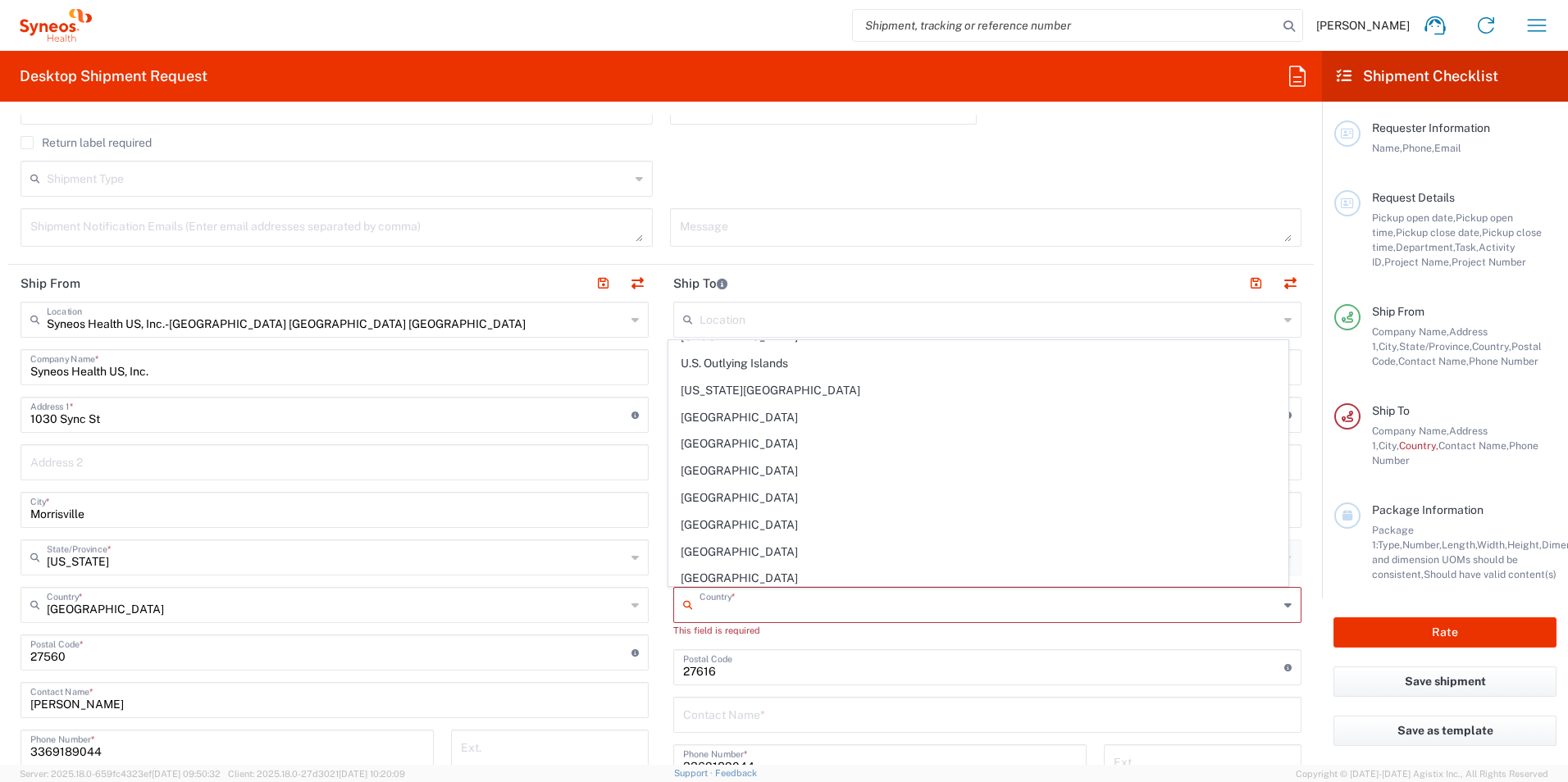
scroll to position [6208, 0]
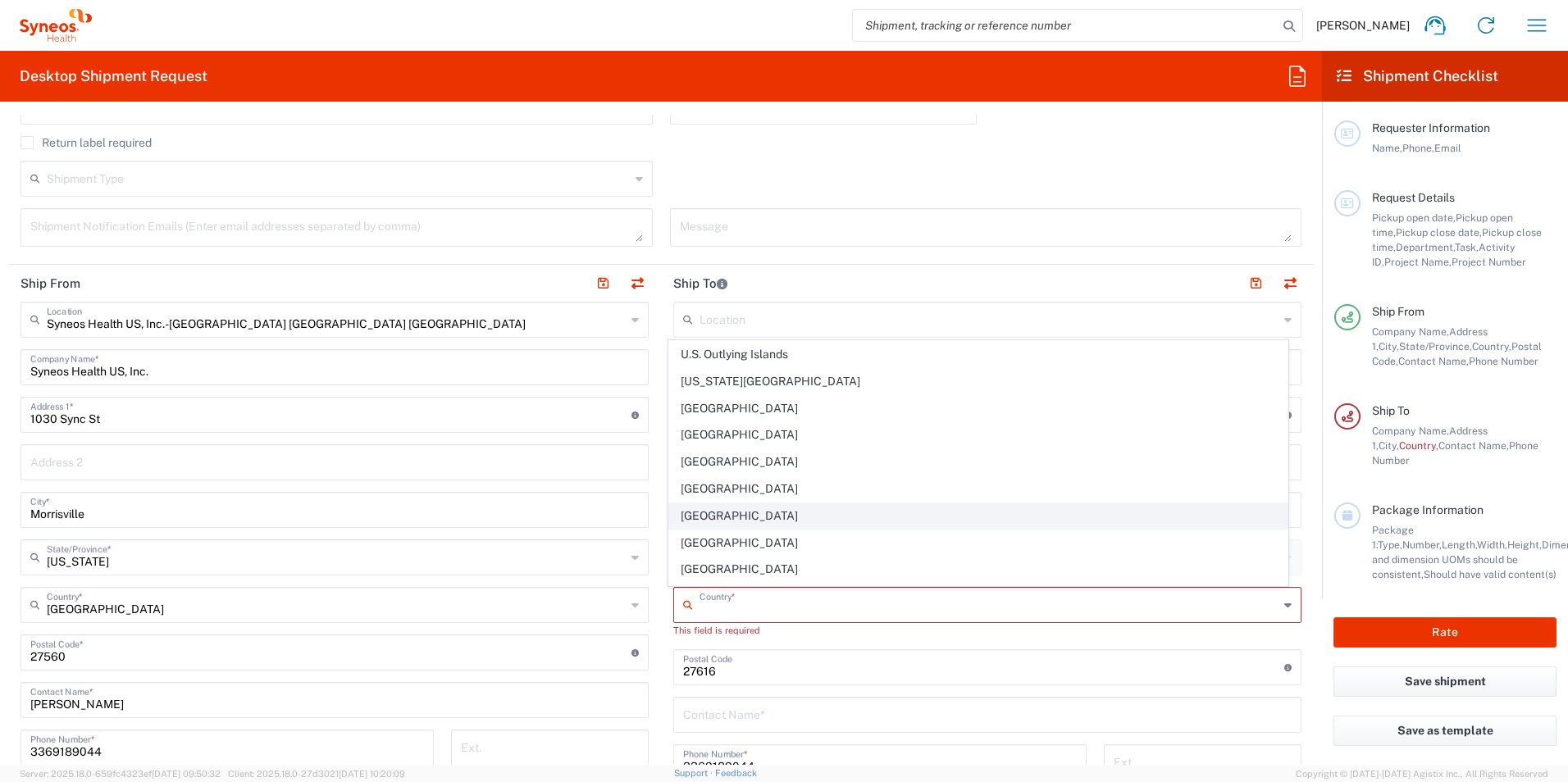
click at [742, 511] on span "[GEOGRAPHIC_DATA]" at bounding box center [978, 516] width 619 height 26
type input "[GEOGRAPHIC_DATA]"
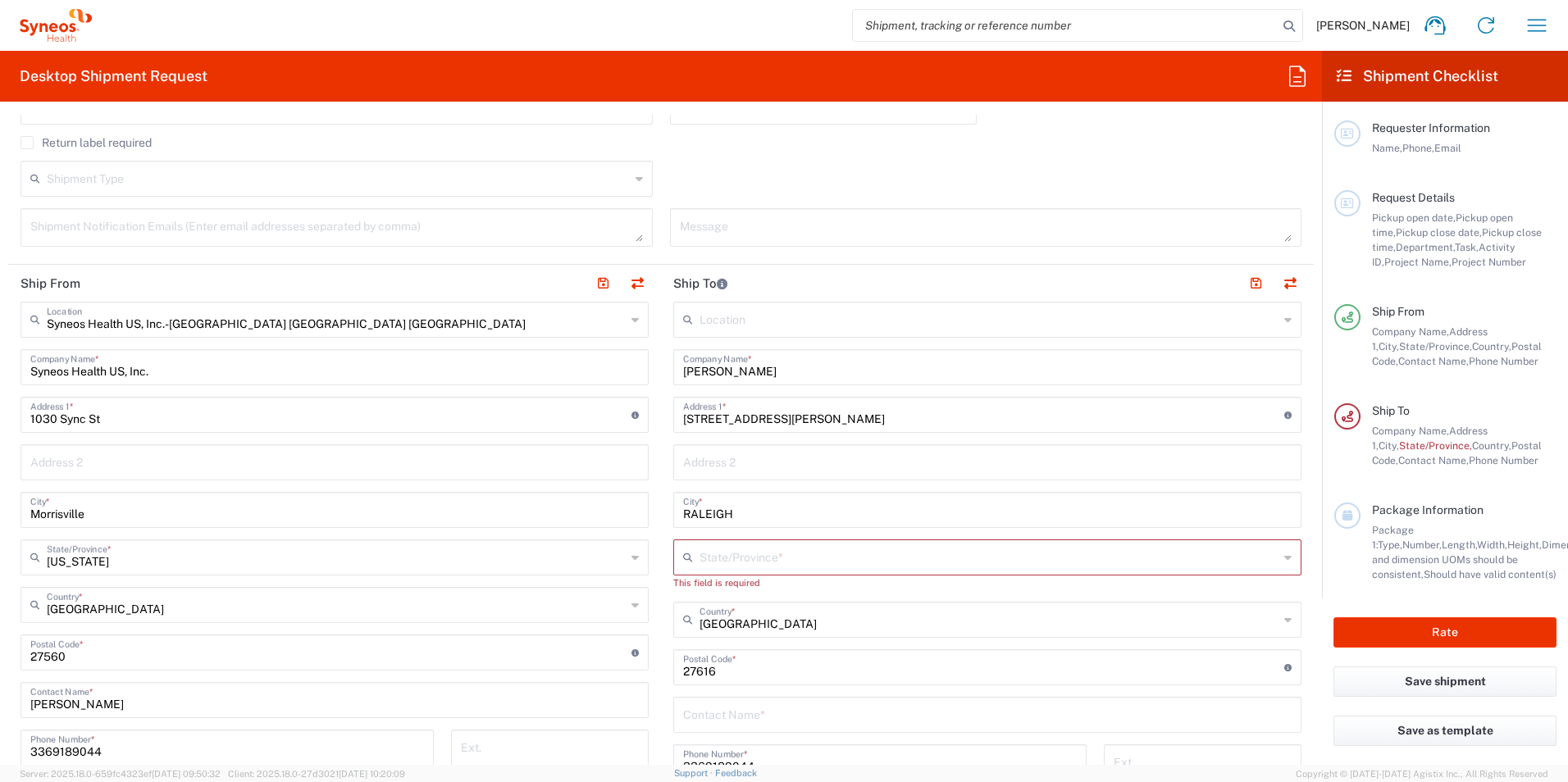
click at [805, 558] on input "text" at bounding box center [988, 556] width 579 height 28
click at [745, 459] on span "[US_STATE]" at bounding box center [978, 463] width 619 height 26
type input "[US_STATE]"
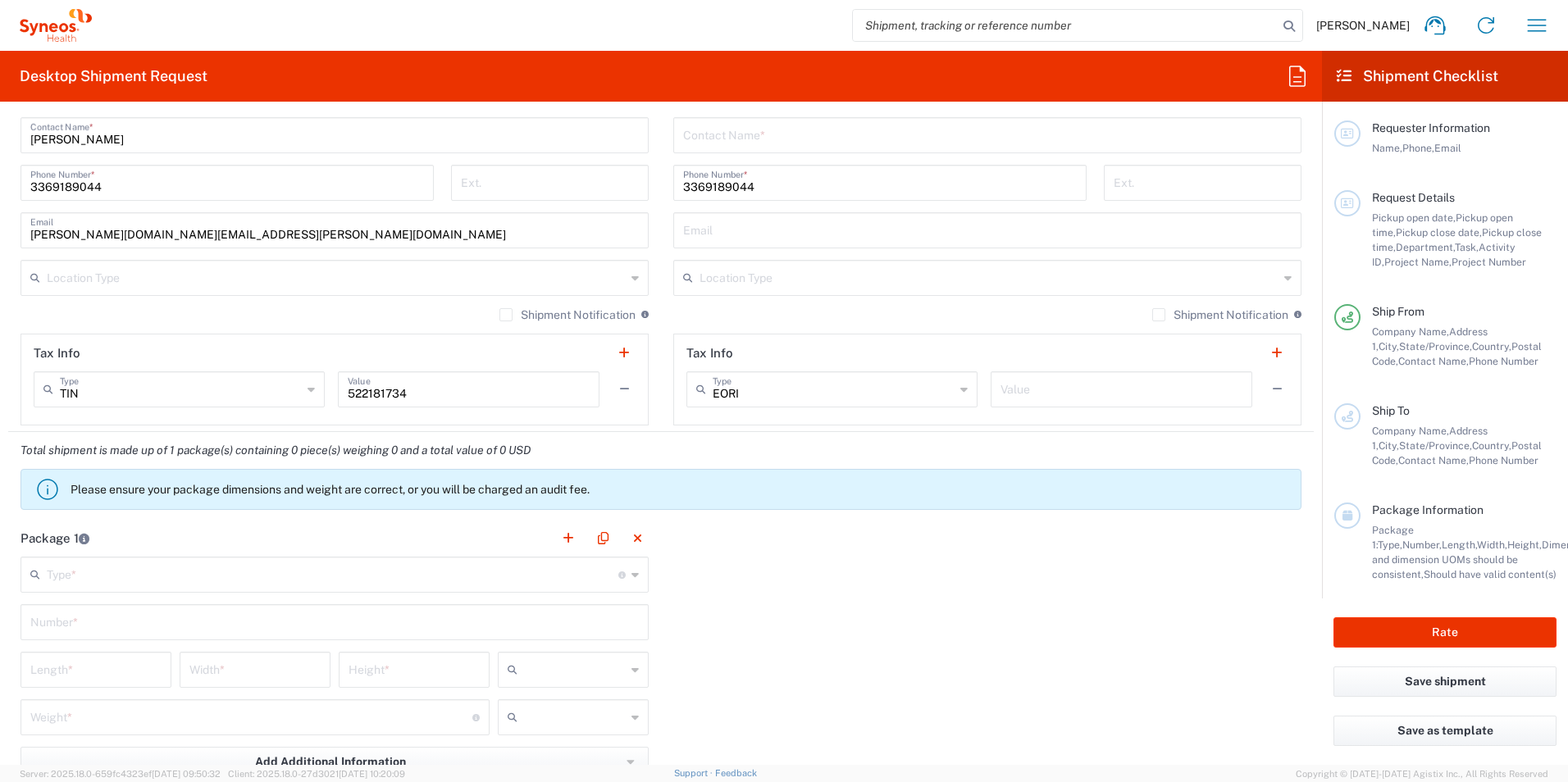
scroll to position [1066, 0]
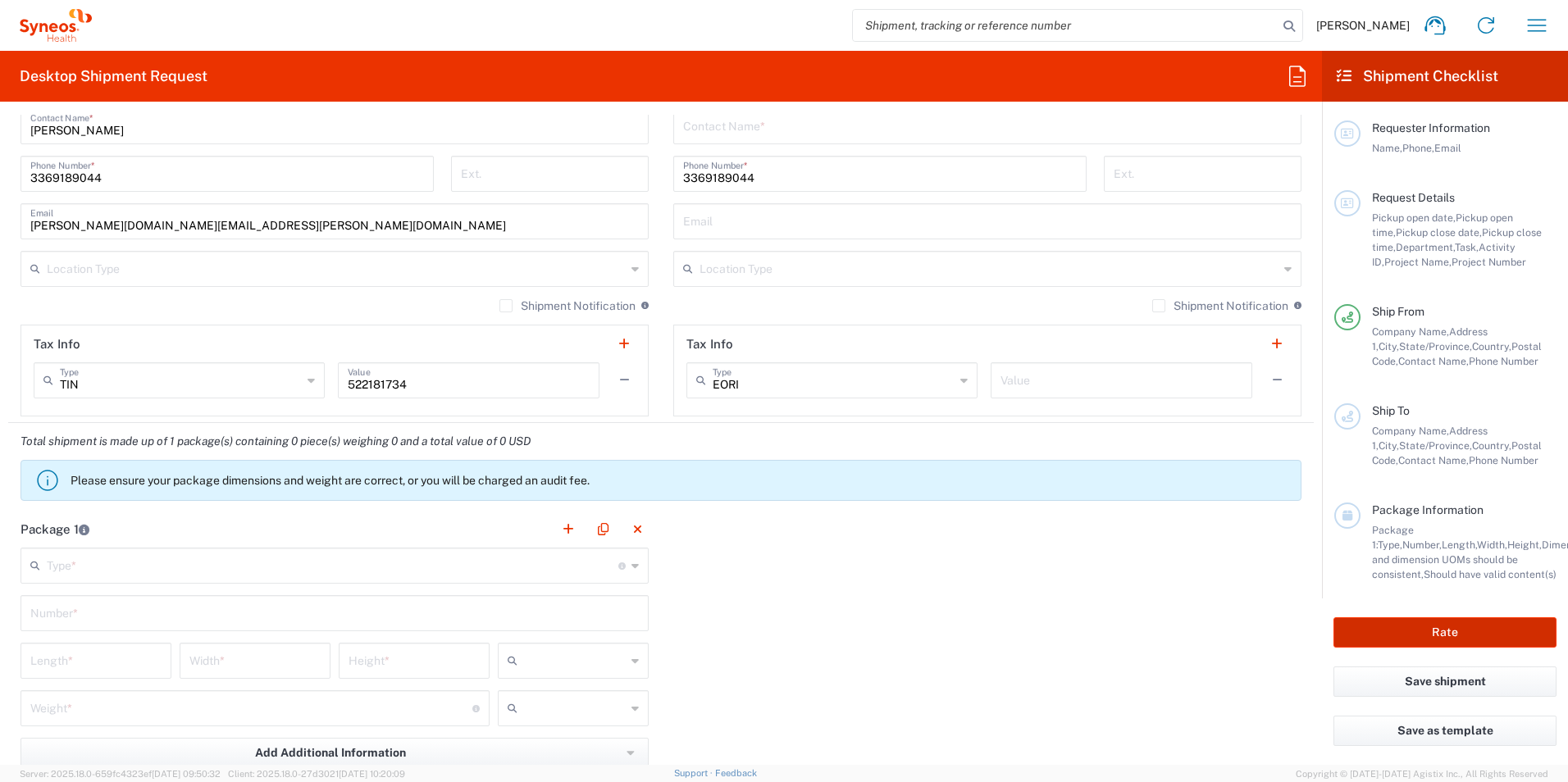
click at [1462, 626] on button "Rate" at bounding box center [1444, 632] width 223 height 30
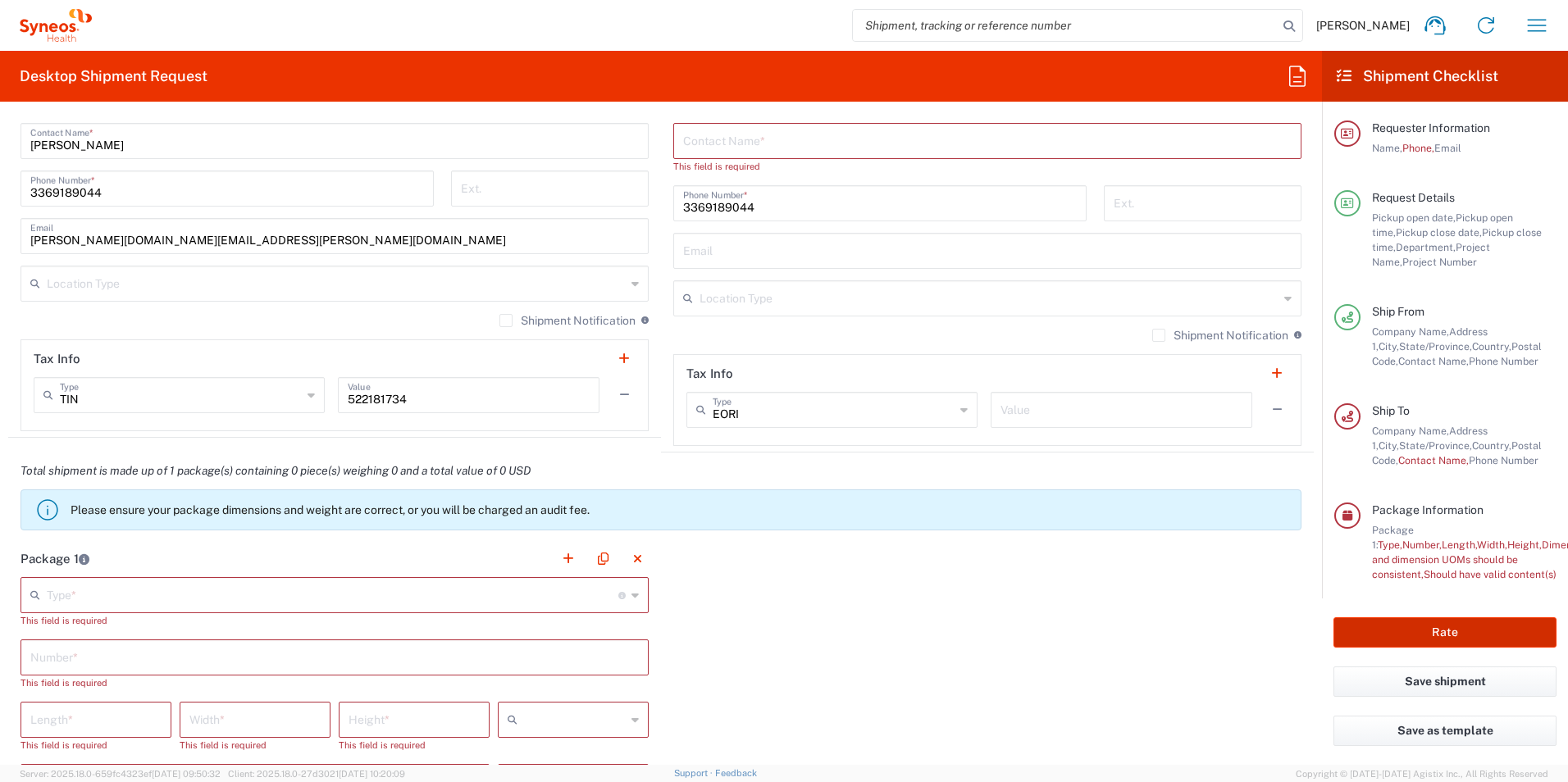
scroll to position [1081, 0]
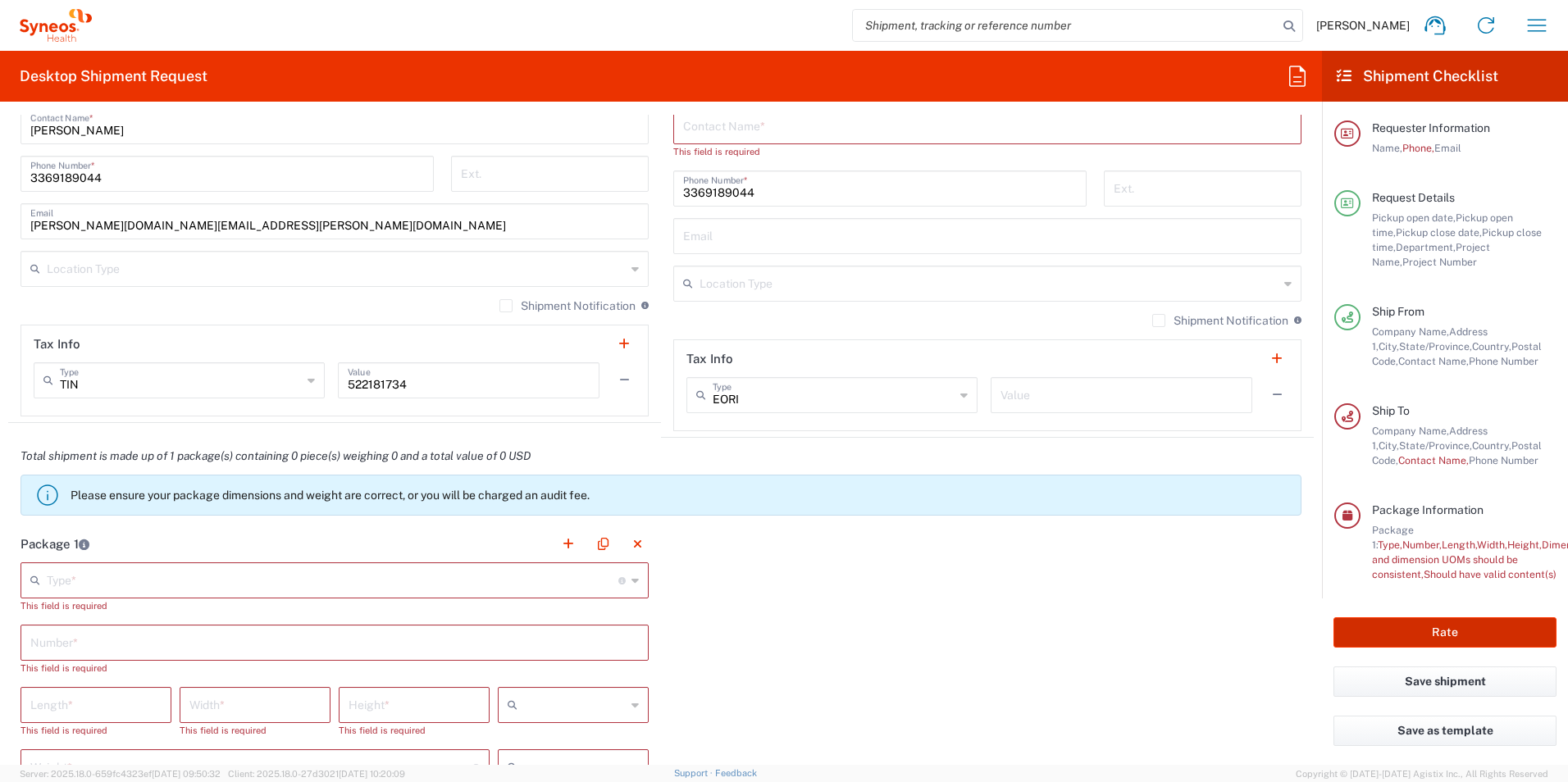
type input "3231 DEPARTMENTAL EXPENSE"
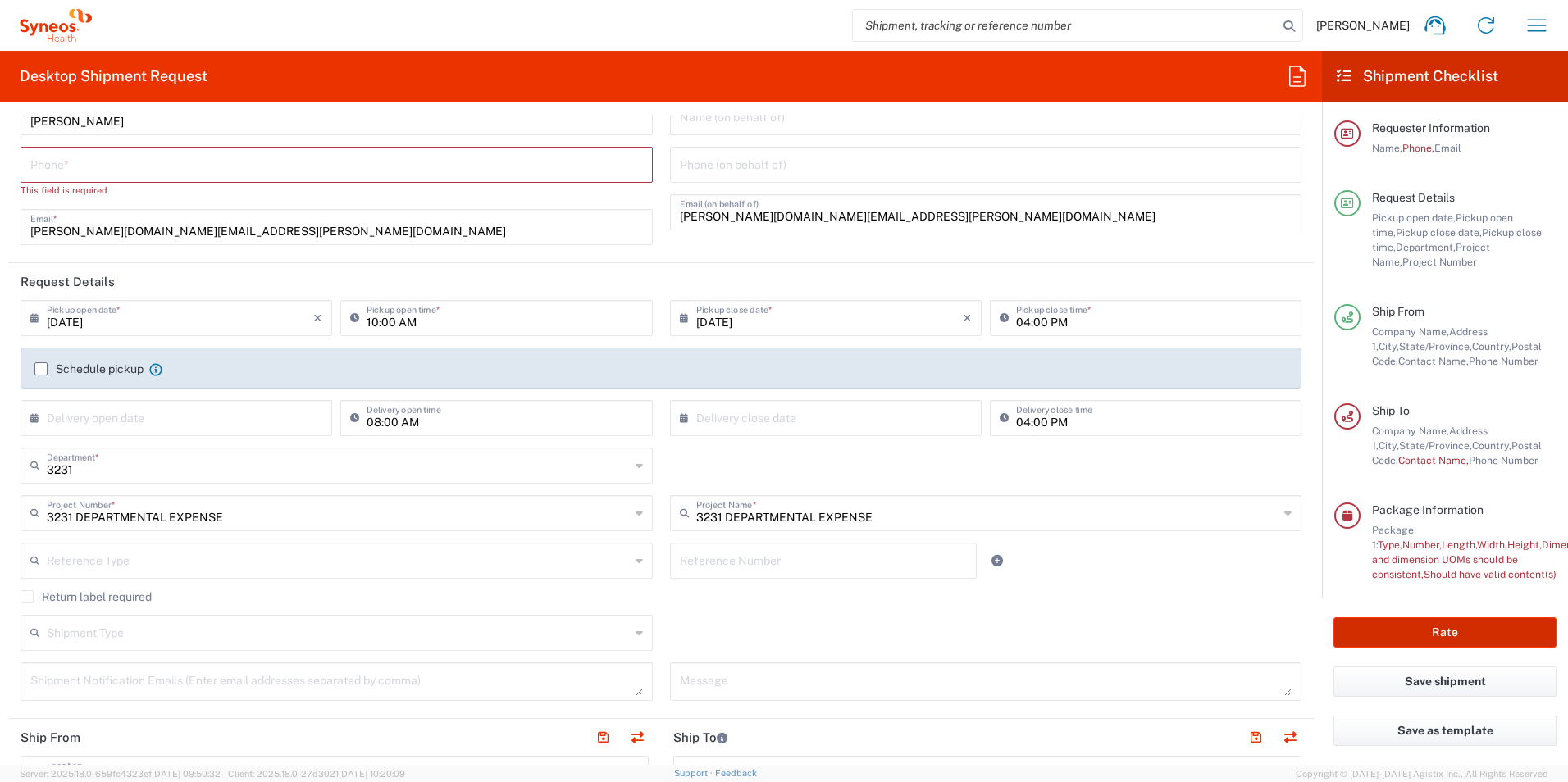
scroll to position [0, 0]
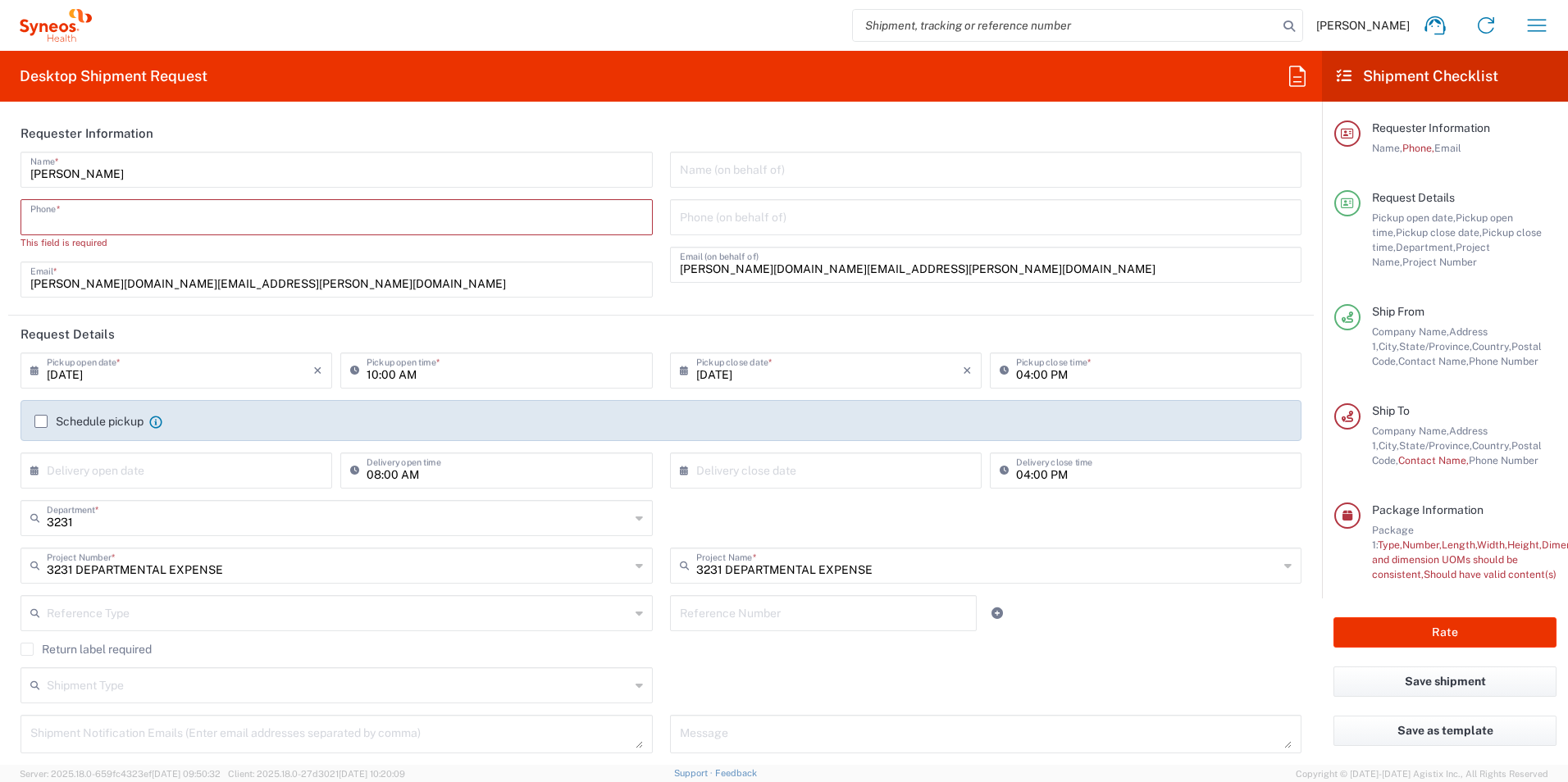
click at [349, 218] on input "tel" at bounding box center [336, 216] width 613 height 28
type input "3369189044"
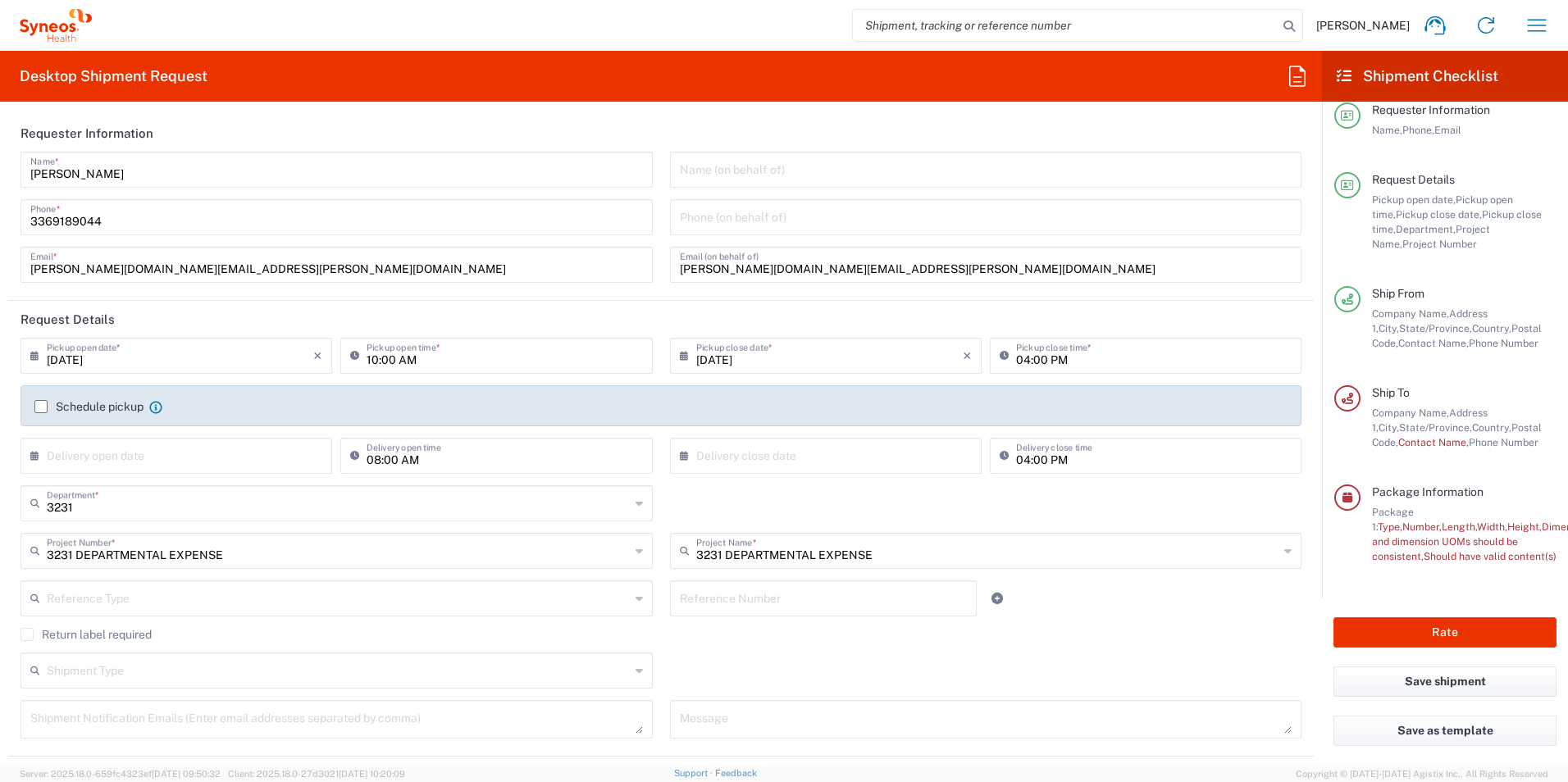
scroll to position [33, 0]
